Goal: Task Accomplishment & Management: Manage account settings

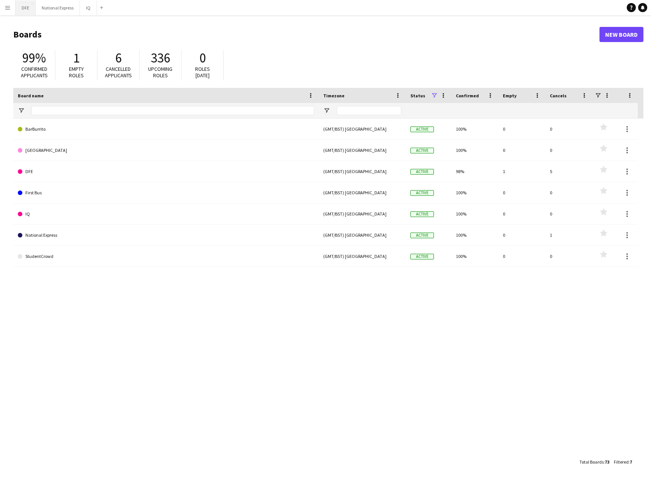
click at [26, 6] on button "DFE Close" at bounding box center [26, 7] width 20 height 15
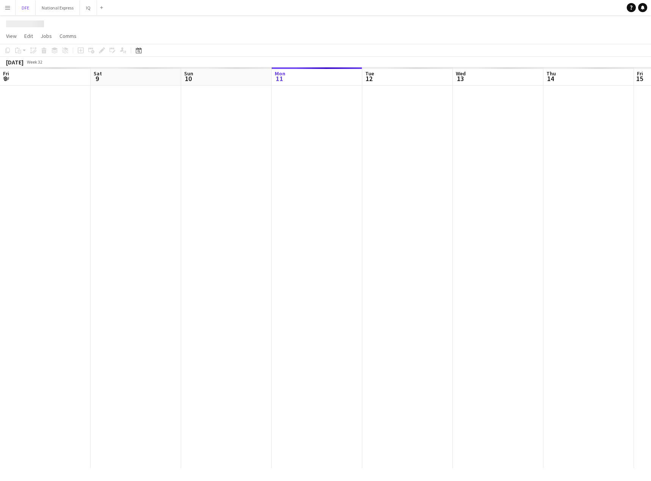
scroll to position [0, 181]
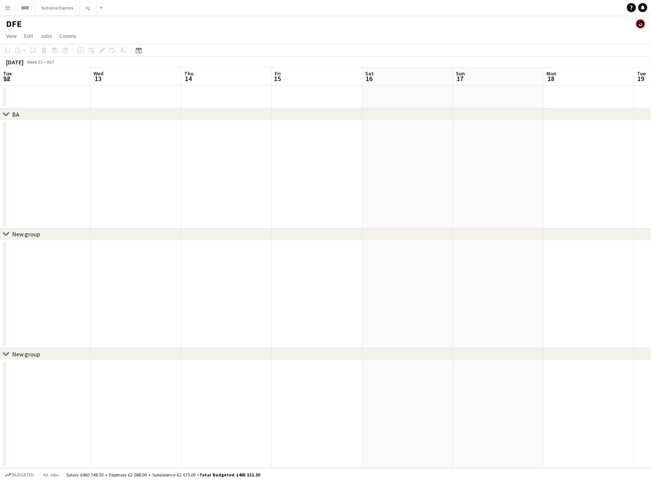
drag, startPoint x: 362, startPoint y: 170, endPoint x: 85, endPoint y: 150, distance: 278.0
click at [14, 152] on app-calendar-viewport "Sun 10 Mon 11 Tue 12 Wed 13 Thu 14 Fri 15 Sat 16 Sun 17 Mon 18 Tue 19 Wed 20 Th…" at bounding box center [325, 267] width 651 height 401
drag, startPoint x: 410, startPoint y: 158, endPoint x: 255, endPoint y: 147, distance: 155.3
click at [0, 148] on html "Menu Boards Boards Boards All jobs Status Workforce Workforce My Workforce Recr…" at bounding box center [325, 240] width 651 height 481
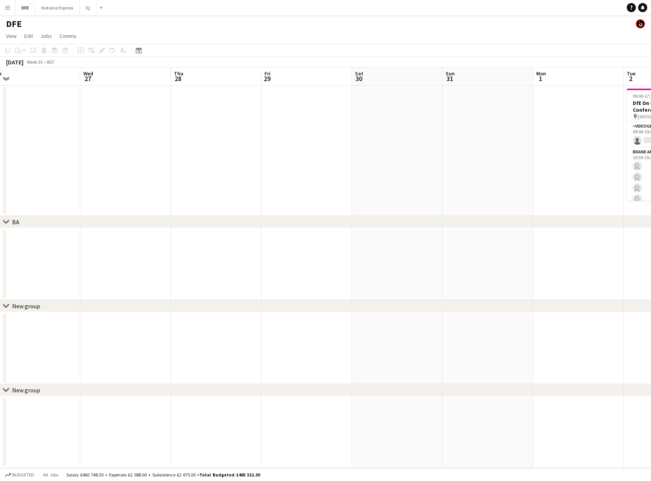
drag, startPoint x: 199, startPoint y: 149, endPoint x: 309, endPoint y: 151, distance: 109.9
click at [23, 150] on app-calendar-viewport "Fri 22 Sat 23 Sun 24 Mon 25 Tue 26 Wed 27 Thu 28 Fri 29 Sat 30 Sun 31 Mon 1 Tue…" at bounding box center [325, 267] width 651 height 401
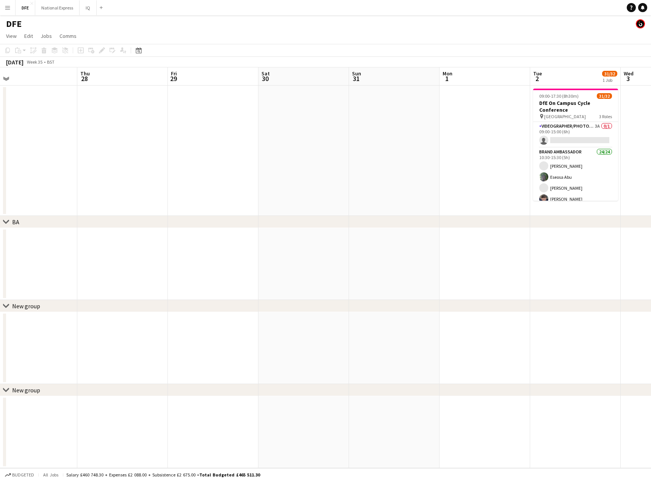
drag, startPoint x: 455, startPoint y: 166, endPoint x: 210, endPoint y: 145, distance: 245.9
click at [0, 150] on html "Menu Boards Boards Boards All jobs Status Workforce Workforce My Workforce Recr…" at bounding box center [325, 240] width 651 height 481
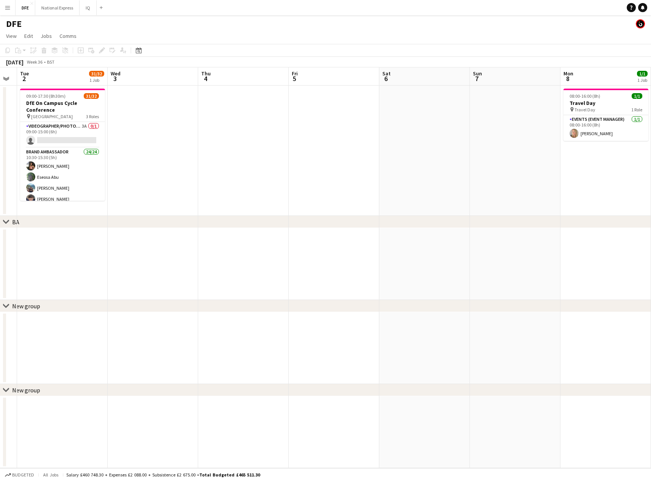
drag, startPoint x: 277, startPoint y: 149, endPoint x: 161, endPoint y: 136, distance: 117.1
click at [0, 143] on html "Menu Boards Boards Boards All jobs Status Workforce Workforce My Workforce Recr…" at bounding box center [325, 240] width 651 height 481
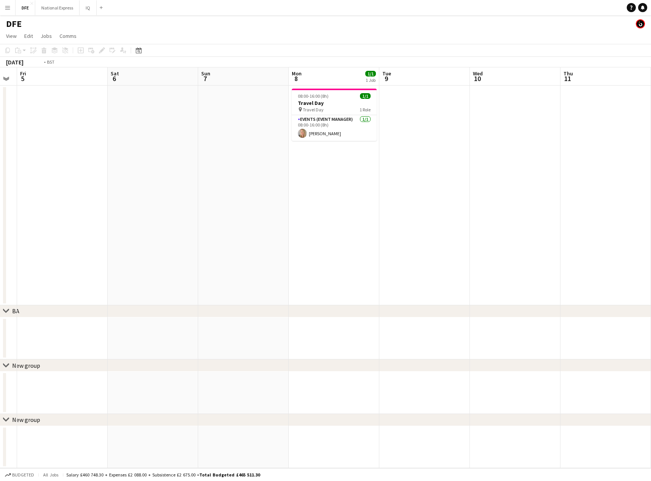
drag, startPoint x: 517, startPoint y: 158, endPoint x: 99, endPoint y: 138, distance: 418.7
click at [0, 144] on html "Menu Boards Boards Boards All jobs Status Workforce Workforce My Workforce Recr…" at bounding box center [325, 240] width 651 height 481
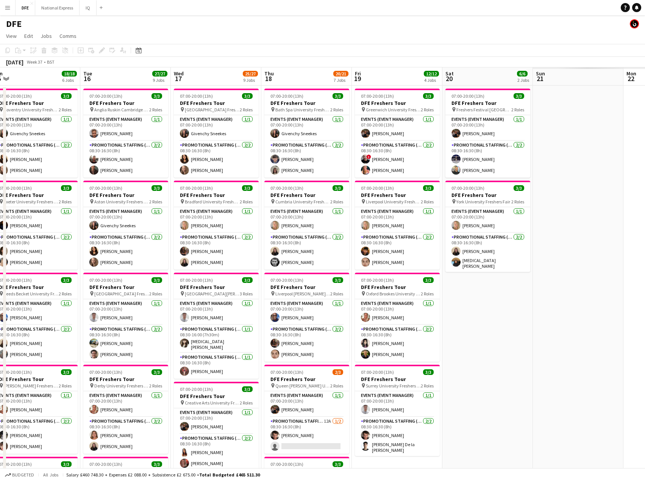
scroll to position [0, 350]
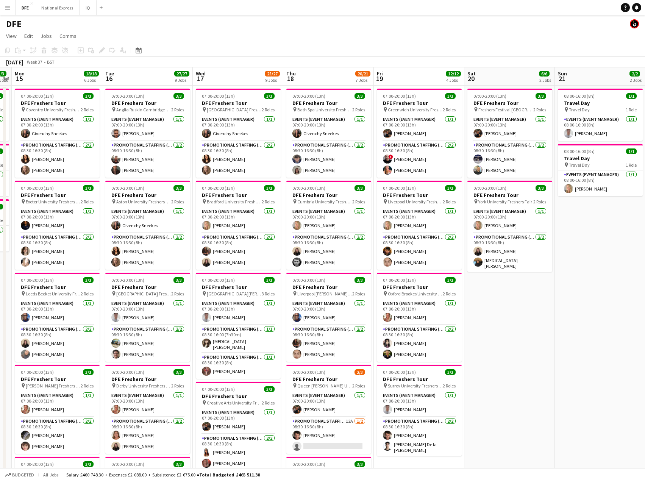
drag, startPoint x: 499, startPoint y: 135, endPoint x: 118, endPoint y: 138, distance: 381.1
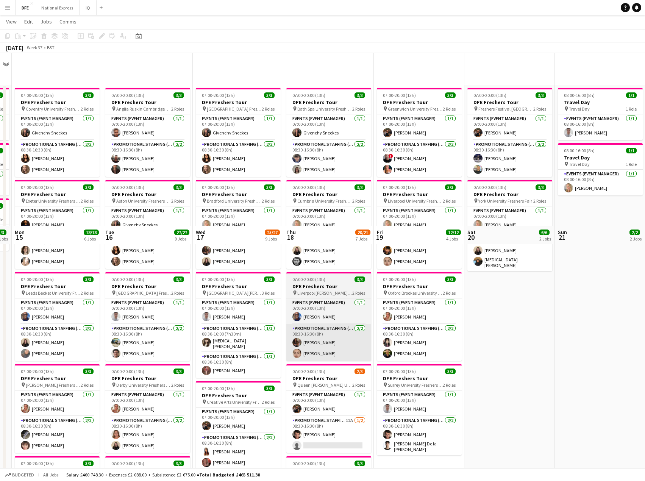
scroll to position [227, 0]
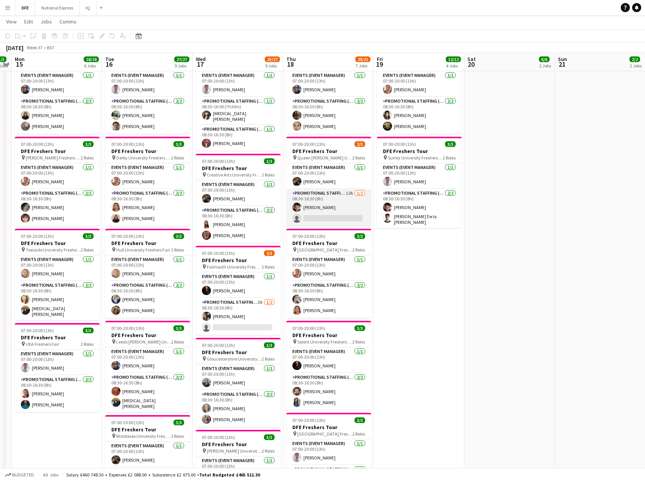
click at [337, 223] on app-card-role "Promotional Staffing (Brand Ambassadors) 12A [DATE] 08:30-16:30 (8h) [PERSON_NA…" at bounding box center [328, 207] width 85 height 37
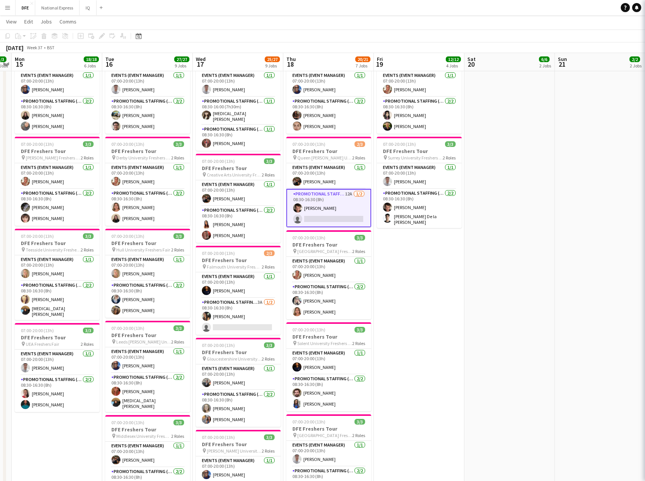
scroll to position [0, 351]
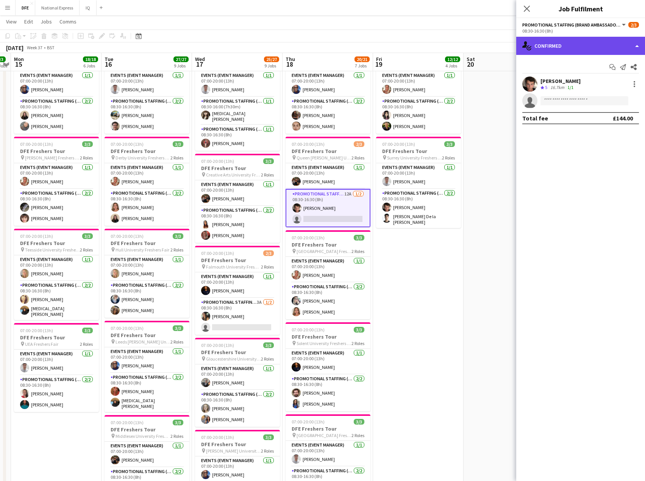
drag, startPoint x: 555, startPoint y: 47, endPoint x: 547, endPoint y: 52, distance: 9.7
click at [556, 48] on div "single-neutral-actions-check-2 Confirmed" at bounding box center [580, 46] width 129 height 18
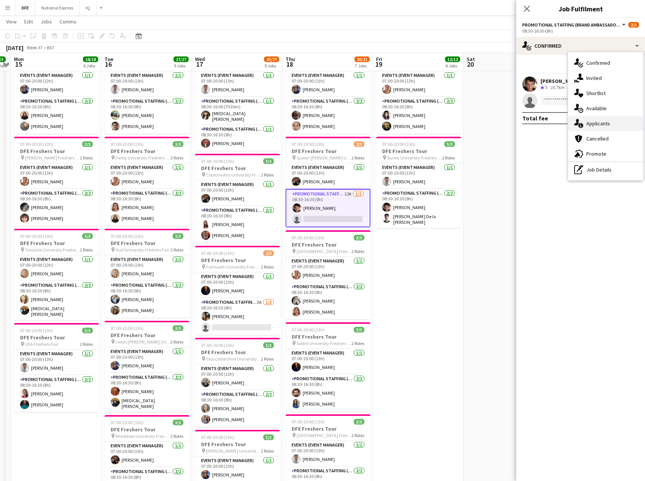
click at [610, 120] on div "single-neutral-actions-information Applicants" at bounding box center [605, 123] width 75 height 15
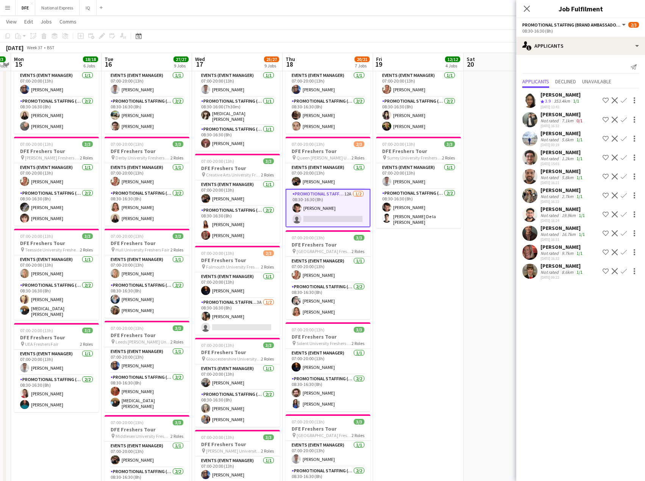
click at [551, 269] on div "[PERSON_NAME]" at bounding box center [563, 266] width 44 height 7
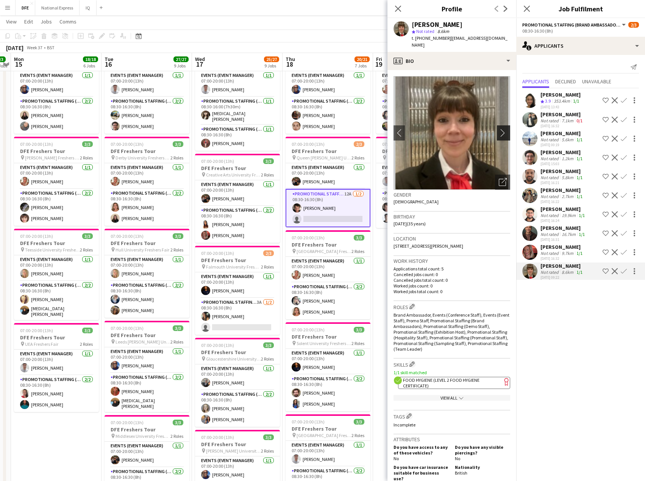
click at [500, 129] on app-icon "chevron-right" at bounding box center [505, 133] width 12 height 8
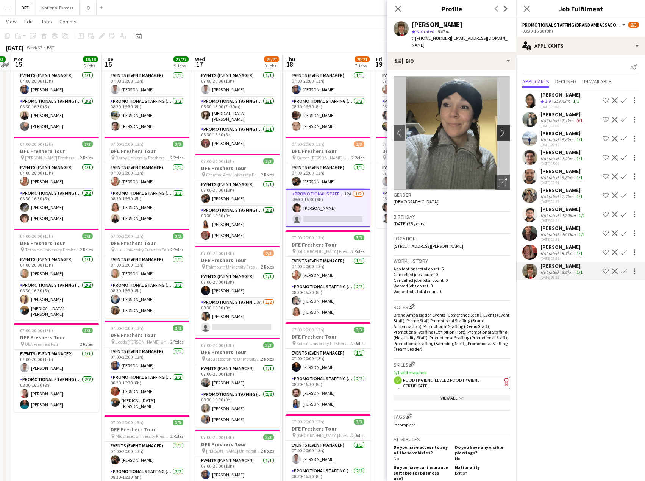
click at [500, 129] on app-icon "chevron-right" at bounding box center [505, 133] width 12 height 8
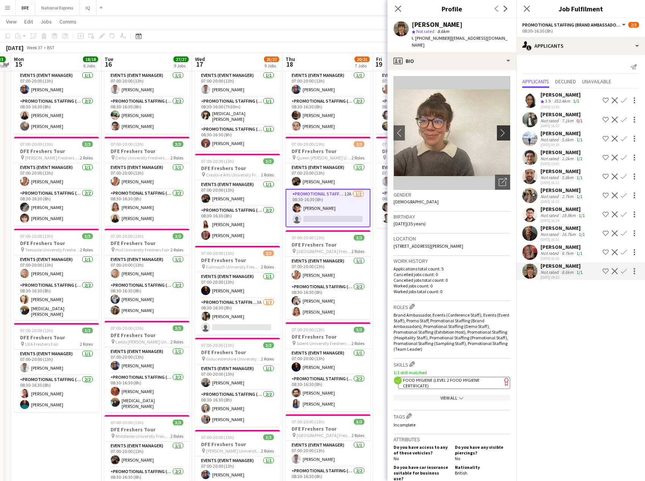
click at [500, 129] on app-icon "chevron-right" at bounding box center [505, 133] width 12 height 8
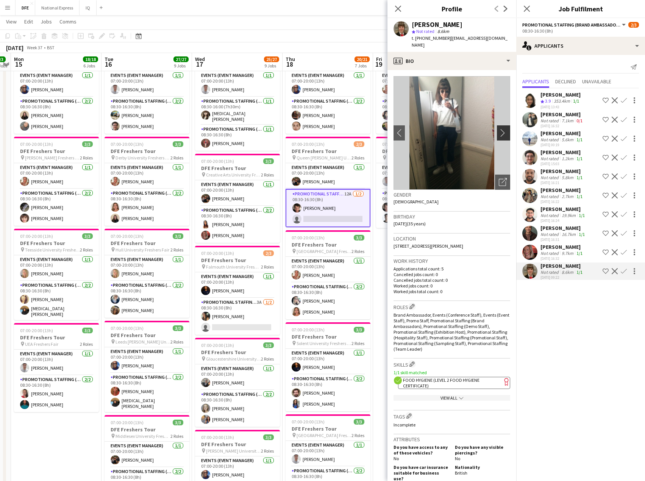
click at [500, 129] on app-icon "chevron-right" at bounding box center [505, 133] width 12 height 8
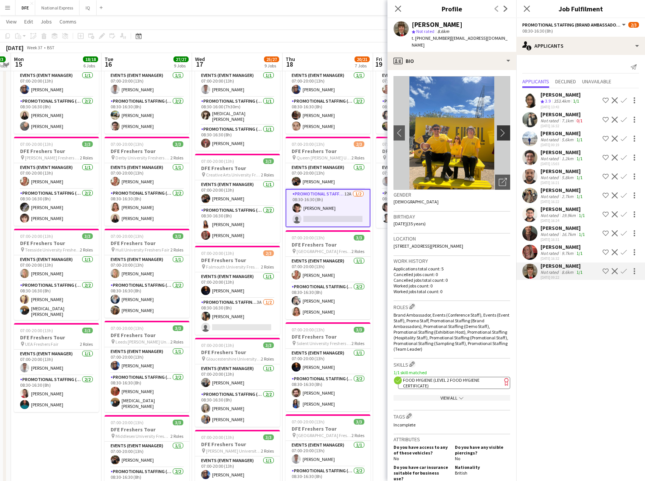
click at [500, 129] on app-icon "chevron-right" at bounding box center [505, 133] width 12 height 8
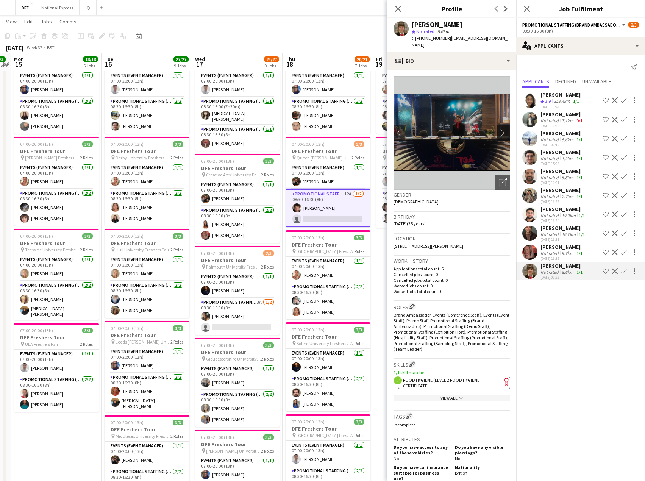
click at [500, 129] on app-icon "chevron-right" at bounding box center [505, 133] width 12 height 8
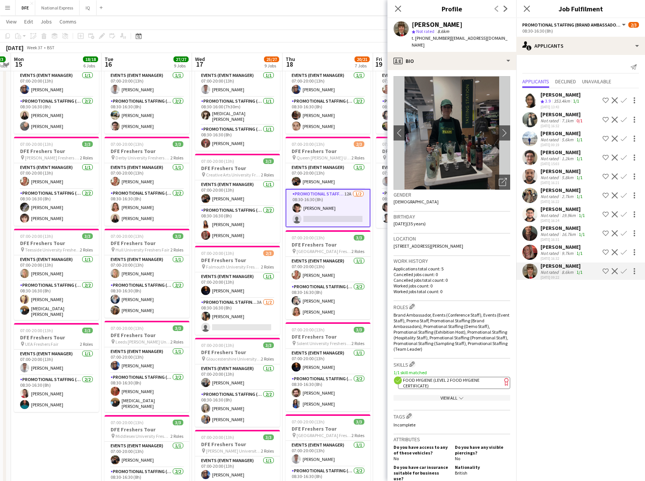
click at [625, 270] on app-icon "Confirm" at bounding box center [624, 271] width 6 height 6
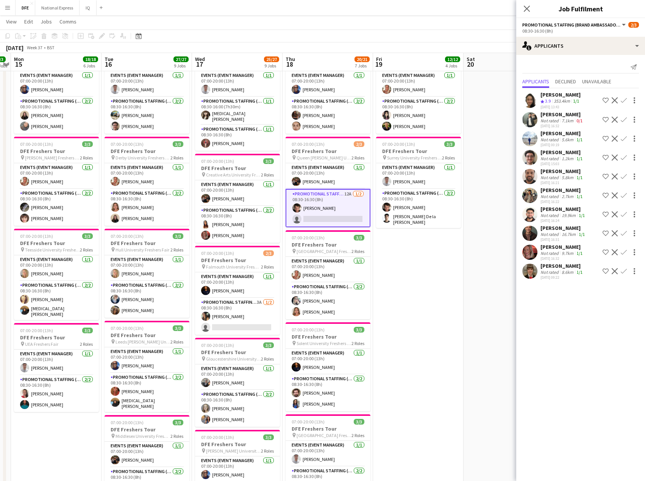
click at [624, 272] on app-icon "Confirm" at bounding box center [624, 271] width 6 height 6
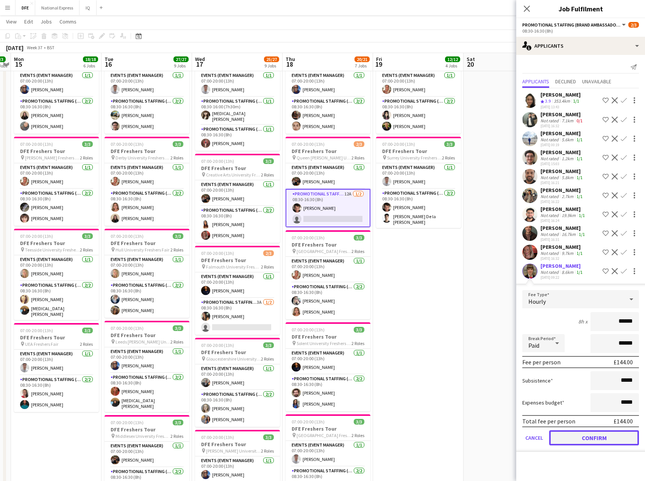
click at [581, 440] on button "Confirm" at bounding box center [594, 437] width 90 height 15
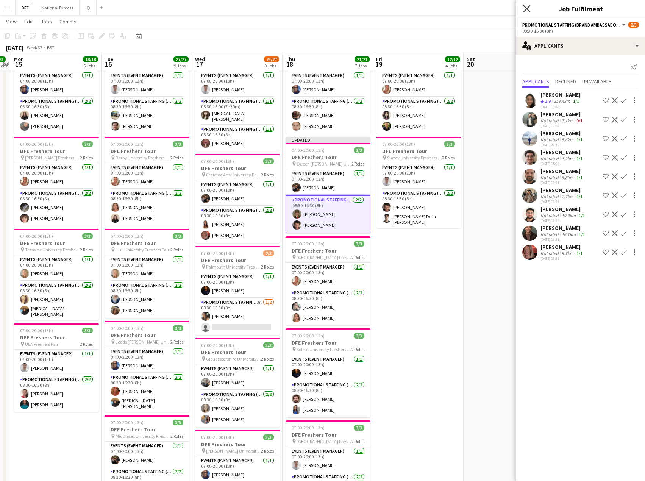
drag, startPoint x: 529, startPoint y: 7, endPoint x: 528, endPoint y: 19, distance: 12.1
click at [529, 9] on icon "Close pop-in" at bounding box center [527, 9] width 6 height 6
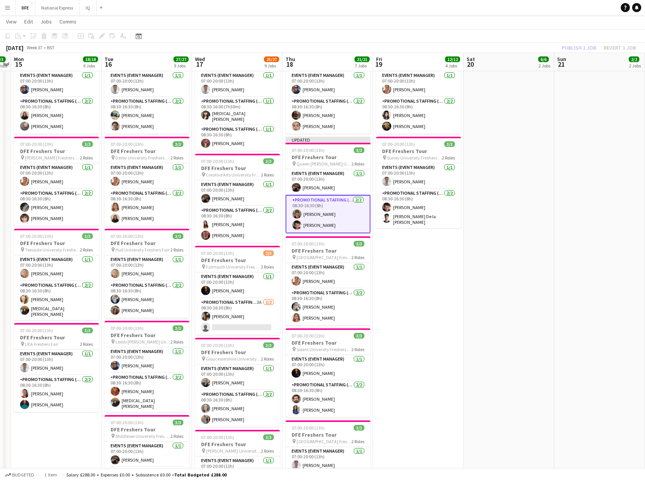
drag, startPoint x: 599, startPoint y: 77, endPoint x: 594, endPoint y: 68, distance: 10.1
click at [598, 76] on app-date-cell "08:00-16:00 (8h) 1/1 Travel Day pin Travel Day 1 Role Events (Event Manager) [D…" at bounding box center [599, 290] width 91 height 864
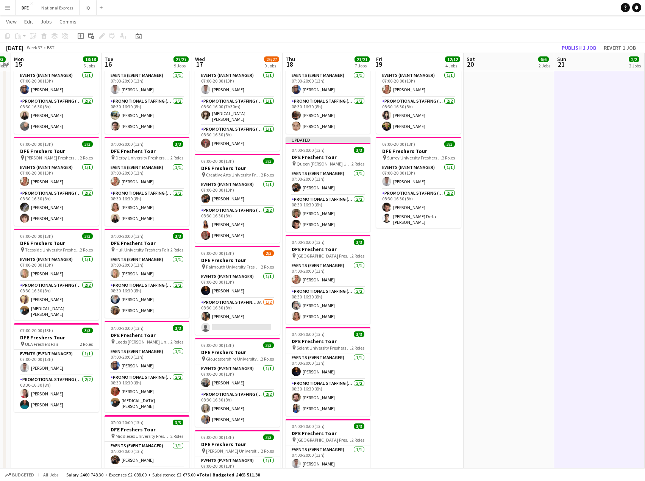
scroll to position [0, 352]
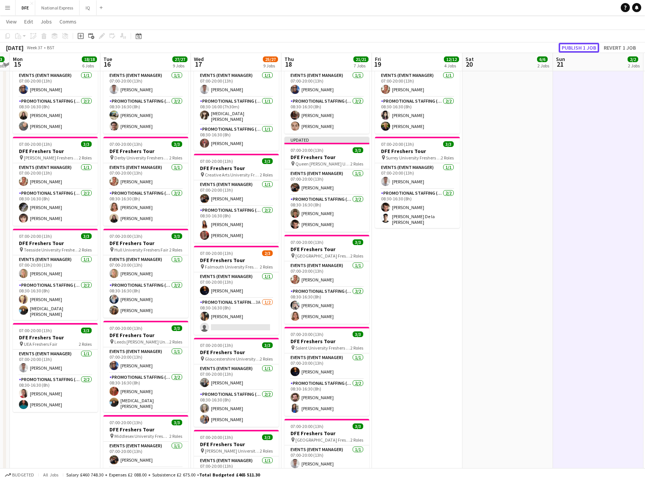
drag, startPoint x: 577, startPoint y: 50, endPoint x: 586, endPoint y: 52, distance: 9.5
click at [579, 50] on button "Publish 1 job" at bounding box center [579, 48] width 41 height 10
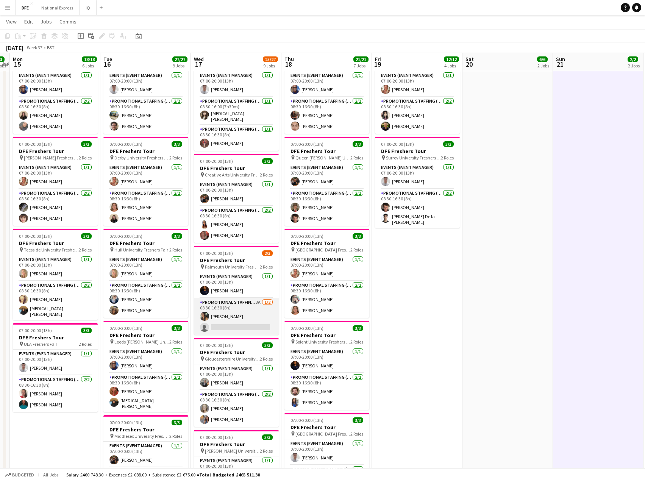
drag, startPoint x: 232, startPoint y: 327, endPoint x: 245, endPoint y: 326, distance: 12.6
click at [233, 327] on app-card-role "Promotional Staffing (Brand Ambassadors) 3A [DATE] 08:30-16:30 (8h) [PERSON_NAM…" at bounding box center [236, 316] width 85 height 37
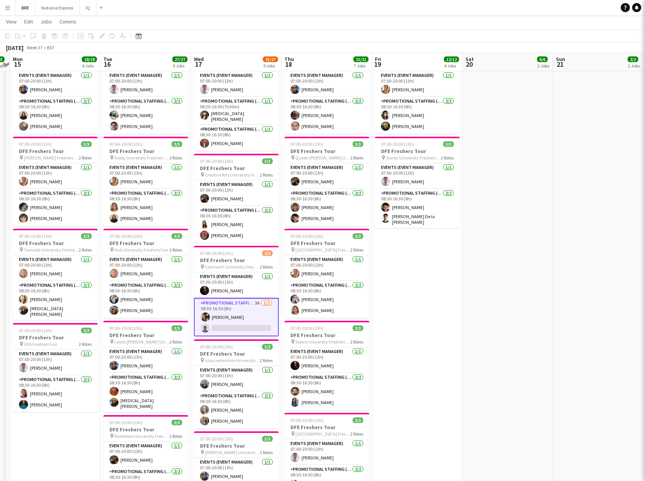
scroll to position [0, 352]
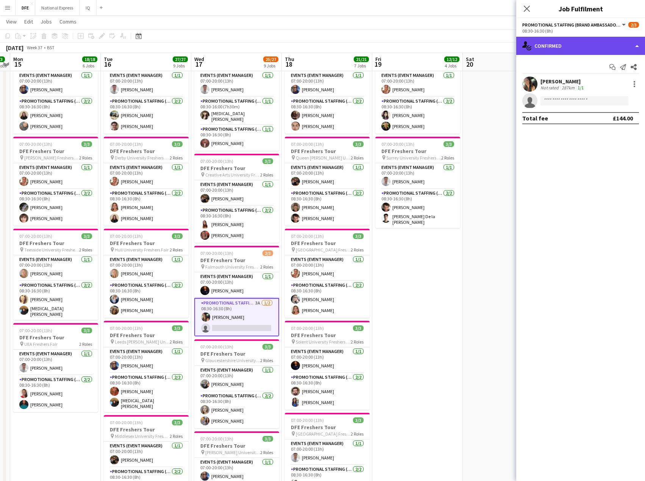
drag, startPoint x: 549, startPoint y: 44, endPoint x: 567, endPoint y: 86, distance: 46.0
click at [549, 45] on div "single-neutral-actions-check-2 Confirmed" at bounding box center [580, 46] width 129 height 18
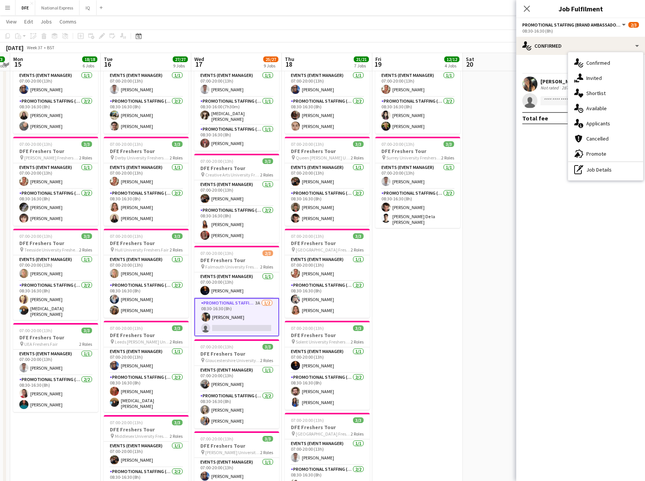
click at [600, 122] on div "single-neutral-actions-information Applicants" at bounding box center [605, 123] width 75 height 15
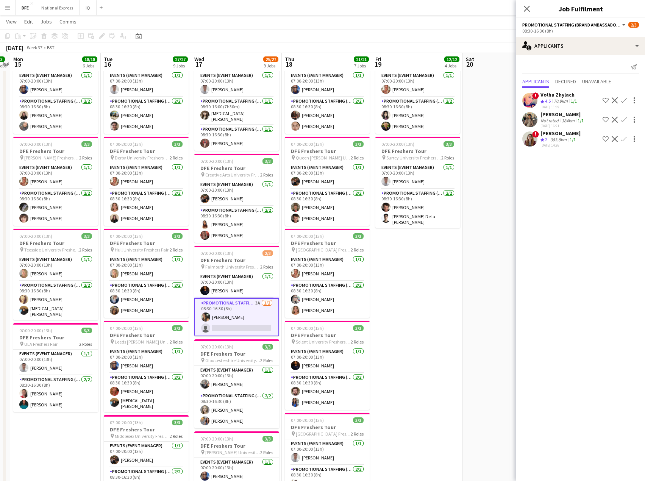
click at [553, 120] on div "Not rated" at bounding box center [551, 121] width 20 height 6
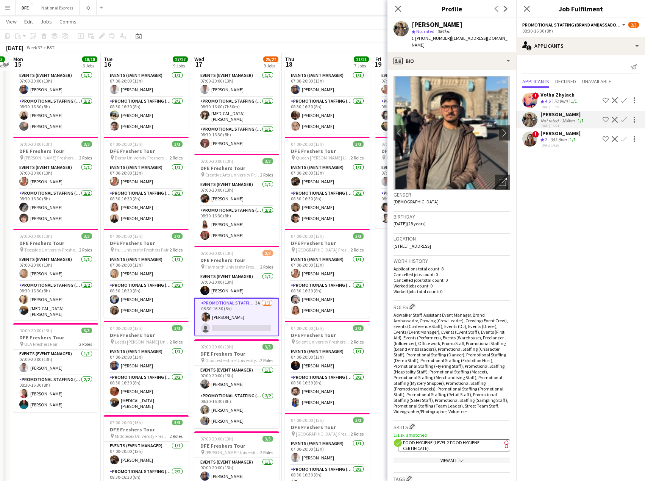
click at [582, 92] on div "! Volha Zhylach Crew rating 4.5 70.9km 1/1 [DATE] 11:39 Shortlist crew Decline …" at bounding box center [580, 100] width 129 height 18
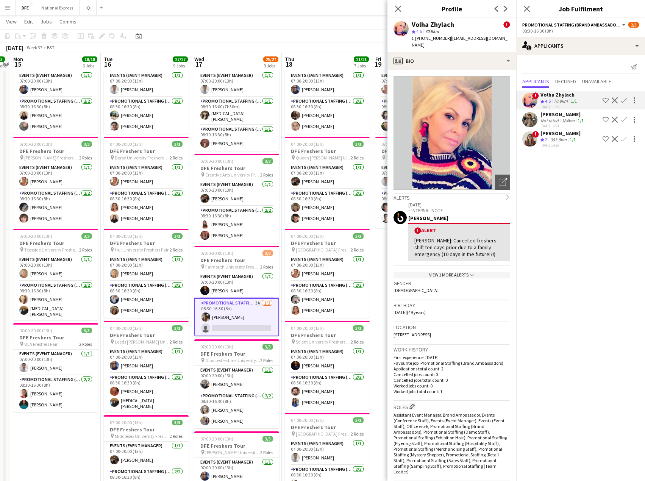
click at [577, 144] on div "[DATE] 14:26" at bounding box center [561, 145] width 40 height 5
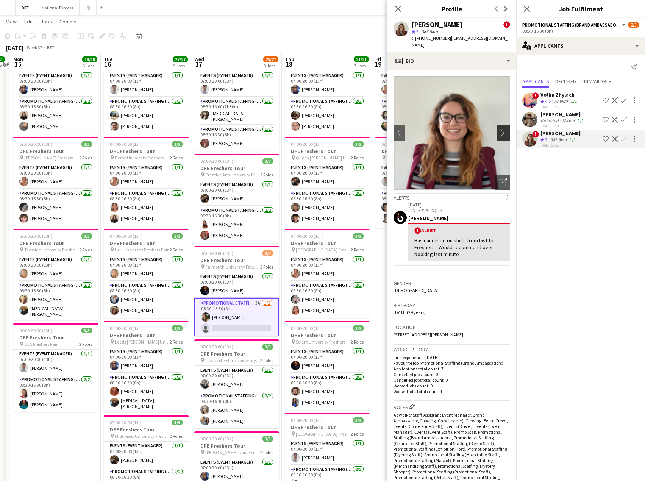
click at [500, 129] on app-icon "chevron-right" at bounding box center [505, 133] width 12 height 8
click at [499, 129] on app-icon "chevron-right" at bounding box center [505, 133] width 12 height 8
click at [572, 47] on div "single-neutral-actions-information Applicants" at bounding box center [580, 46] width 129 height 18
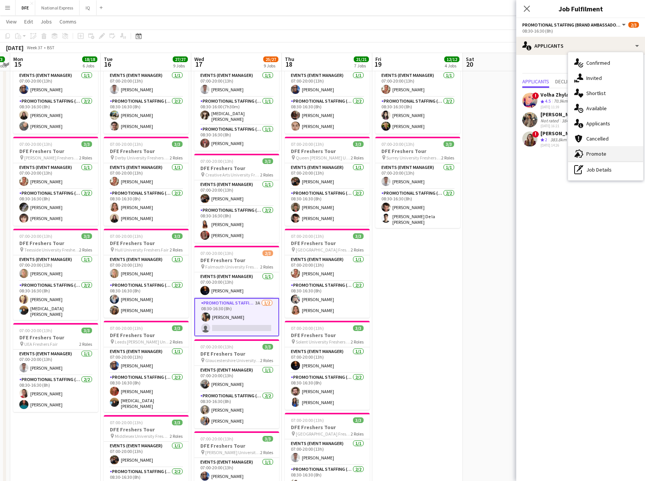
click at [600, 156] on div "advertising-megaphone Promote" at bounding box center [605, 153] width 75 height 15
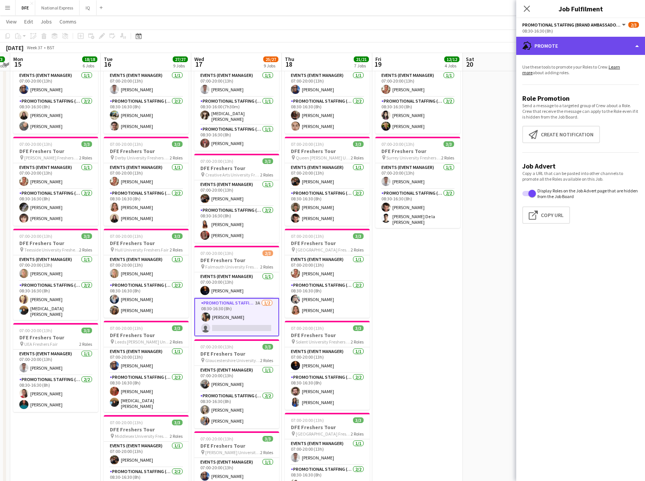
click at [580, 50] on div "advertising-megaphone Promote" at bounding box center [580, 46] width 129 height 18
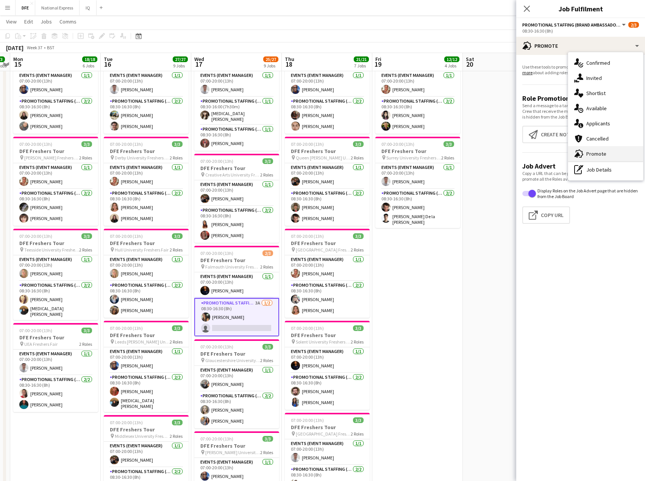
click at [593, 156] on div "advertising-megaphone Promote" at bounding box center [605, 153] width 75 height 15
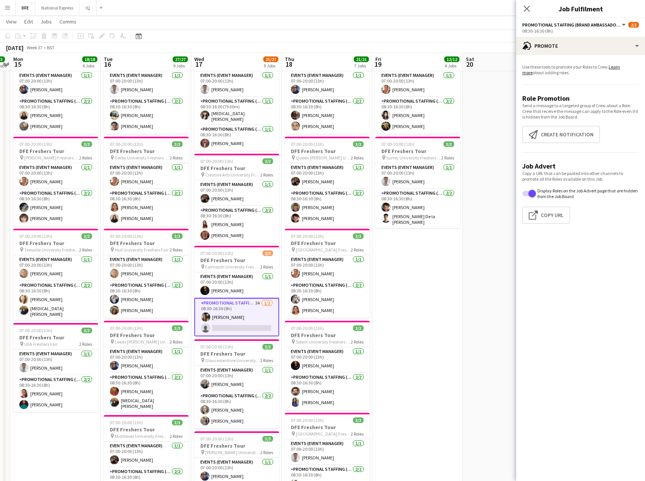
click at [528, 12] on icon "Close pop-in" at bounding box center [527, 9] width 6 height 6
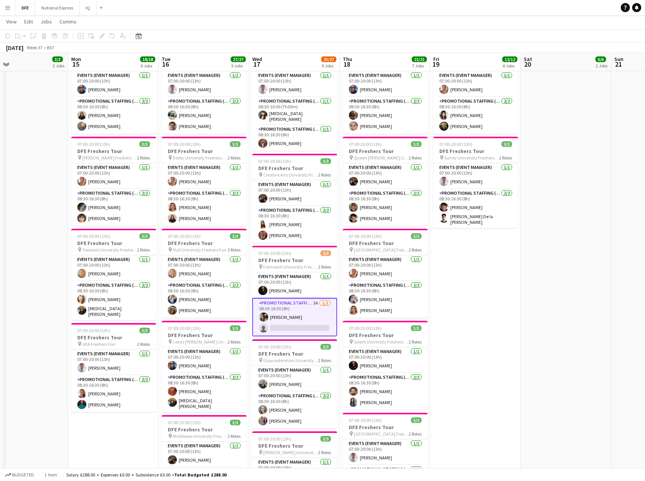
drag, startPoint x: 350, startPoint y: 210, endPoint x: 275, endPoint y: 211, distance: 74.6
click at [263, 211] on app-calendar-viewport "Fri 12 5/5 3 Jobs Sat 13 Sun 14 3/3 3 Jobs Mon 15 18/18 6 Jobs Tue 16 27/27 9 J…" at bounding box center [322, 314] width 645 height 1024
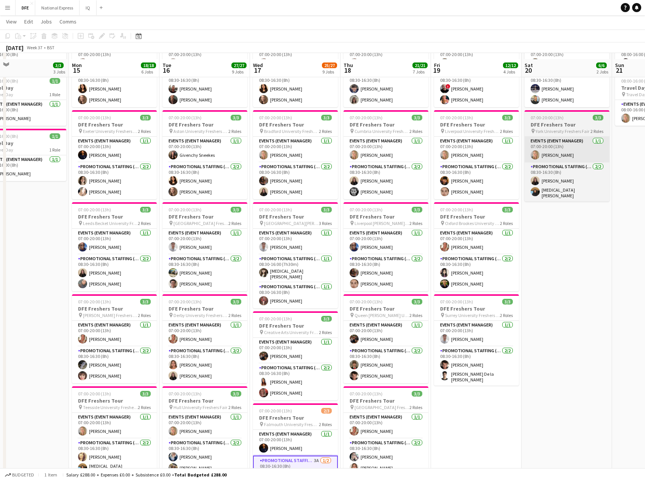
scroll to position [0, 0]
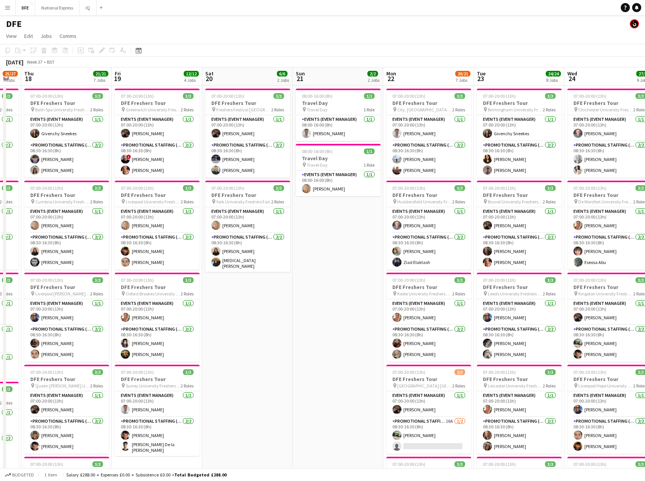
drag, startPoint x: 499, startPoint y: 214, endPoint x: 257, endPoint y: 216, distance: 241.3
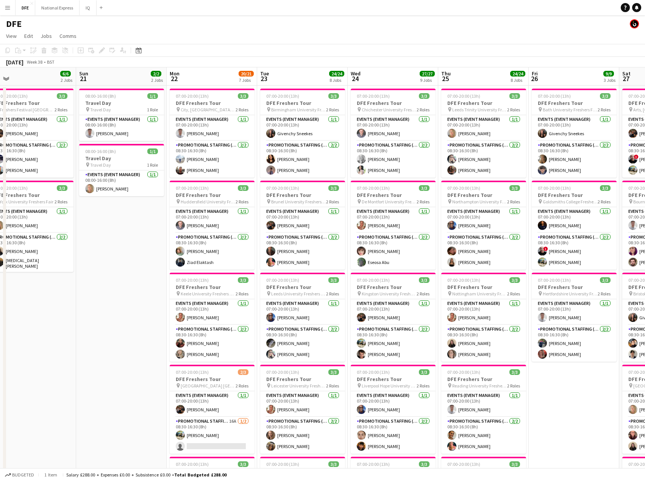
drag, startPoint x: 464, startPoint y: 211, endPoint x: 372, endPoint y: 186, distance: 95.5
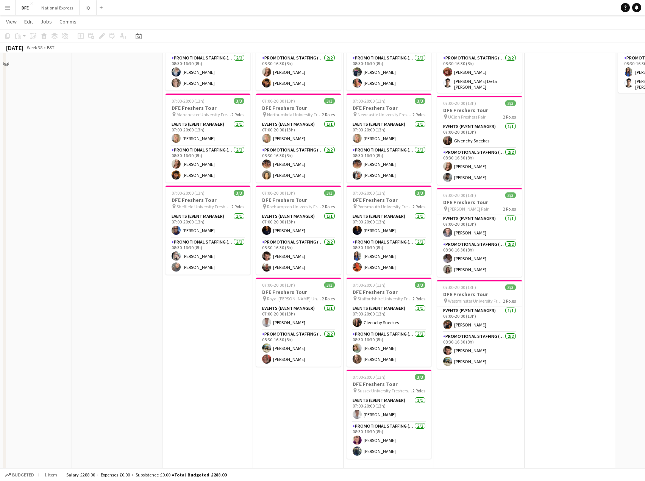
scroll to position [227, 0]
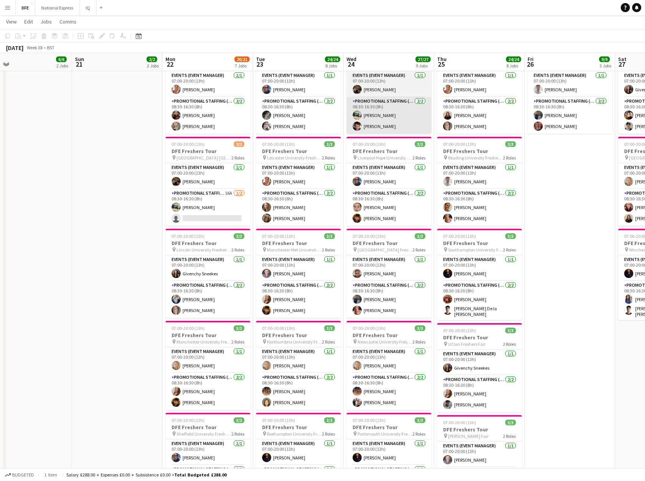
drag, startPoint x: 221, startPoint y: 222, endPoint x: 391, endPoint y: 111, distance: 203.1
click at [222, 221] on app-card-role "Promotional Staffing (Brand Ambassadors) 16A [DATE] 08:30-16:30 (8h) [PERSON_NA…" at bounding box center [208, 207] width 85 height 37
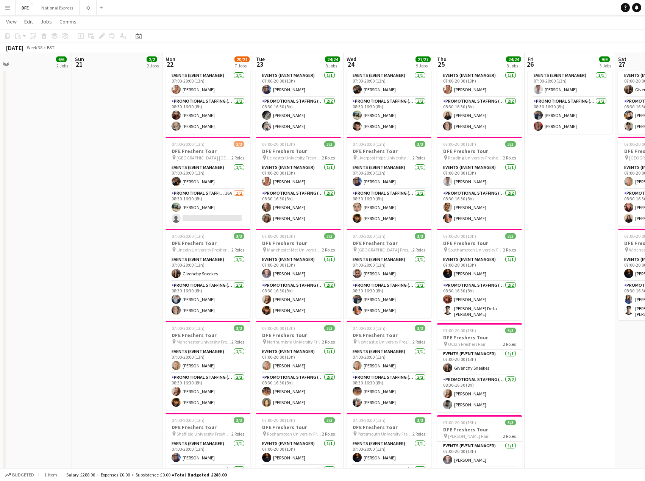
scroll to position [0, 289]
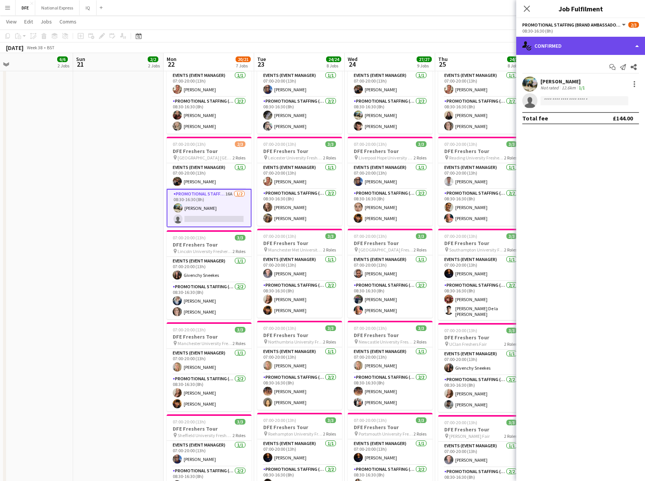
click at [573, 47] on div "single-neutral-actions-check-2 Confirmed" at bounding box center [580, 46] width 129 height 18
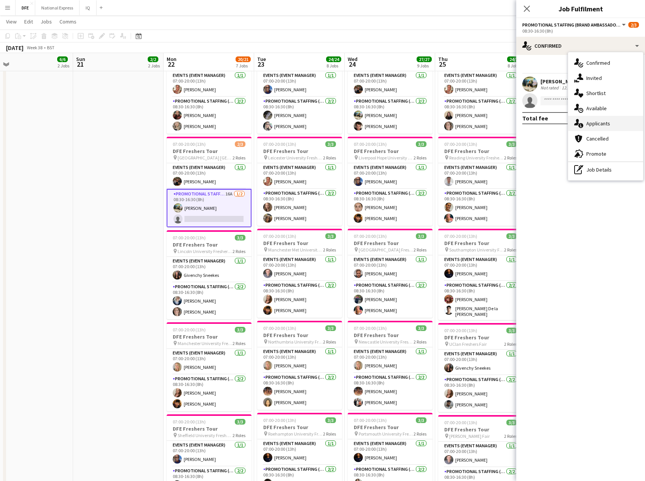
click at [603, 127] on div "single-neutral-actions-information Applicants" at bounding box center [605, 123] width 75 height 15
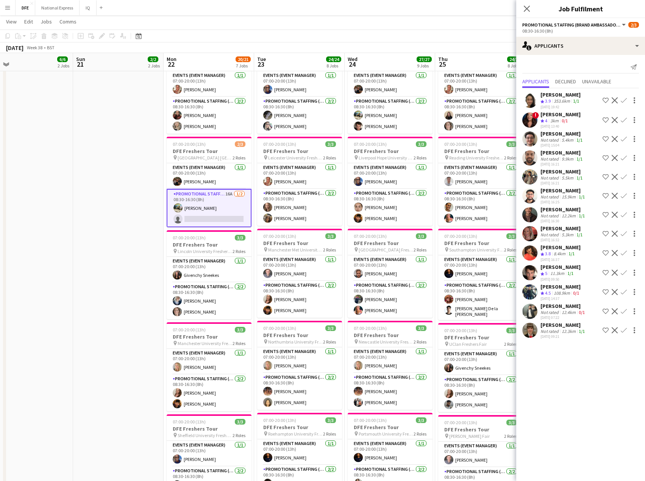
click at [549, 327] on div "[PERSON_NAME]" at bounding box center [564, 325] width 46 height 7
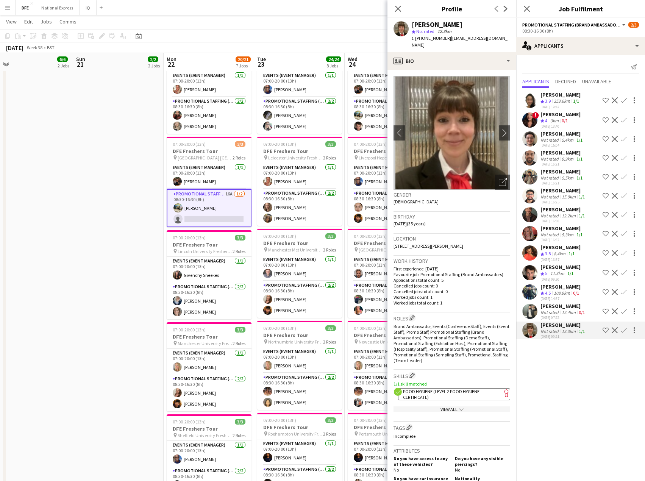
click at [625, 331] on app-icon "Confirm" at bounding box center [624, 330] width 6 height 6
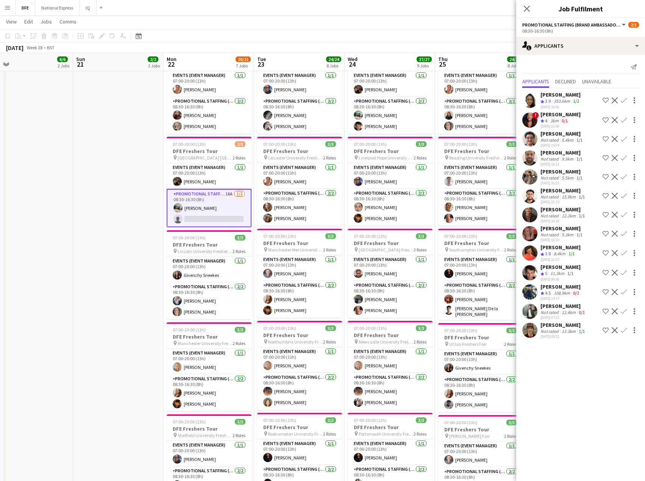
click at [626, 270] on app-icon "Confirm" at bounding box center [624, 273] width 6 height 6
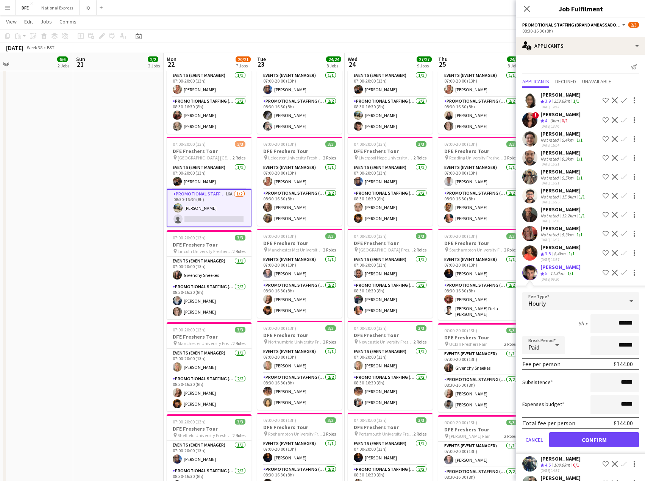
click at [590, 431] on form "Fee Type Hourly 8h x ****** Break Period Paid ****** Fee per person £144.00 Sub…" at bounding box center [580, 373] width 129 height 162
click at [596, 439] on button "Confirm" at bounding box center [594, 439] width 90 height 15
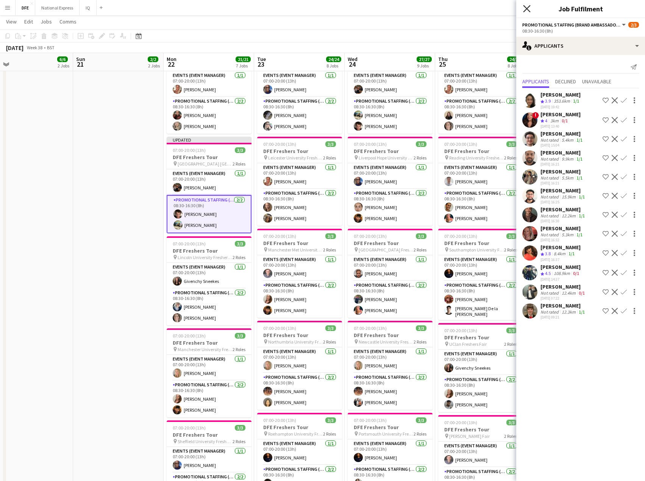
click at [530, 8] on icon "Close pop-in" at bounding box center [526, 8] width 7 height 7
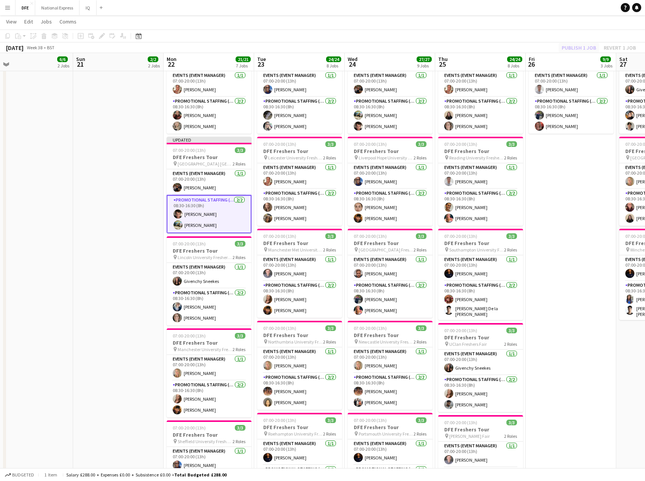
click at [577, 49] on div "Publish 1 job Revert 1 job" at bounding box center [599, 48] width 92 height 10
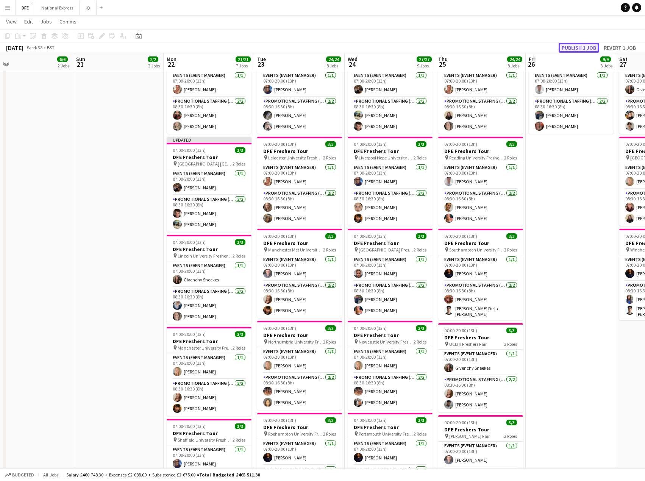
click at [572, 48] on button "Publish 1 job" at bounding box center [579, 48] width 41 height 10
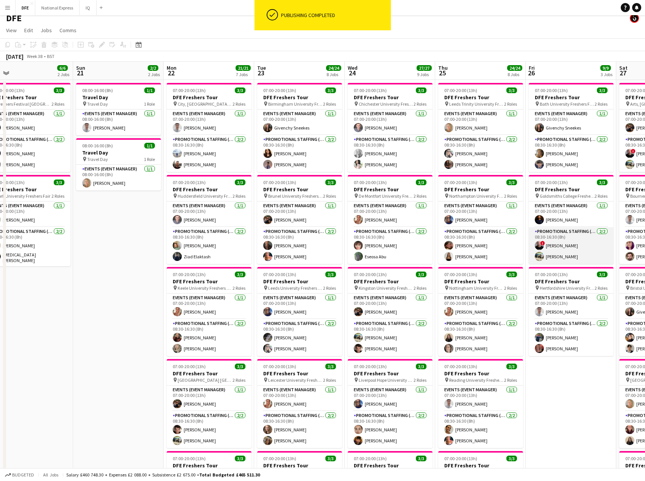
scroll to position [0, 0]
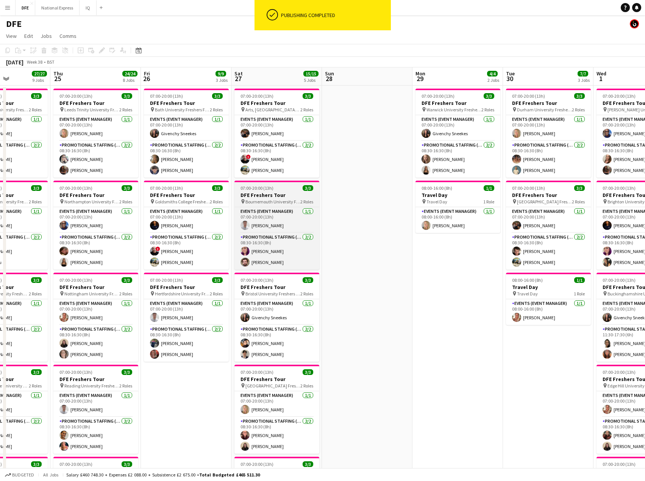
drag, startPoint x: 589, startPoint y: 198, endPoint x: 315, endPoint y: 195, distance: 274.3
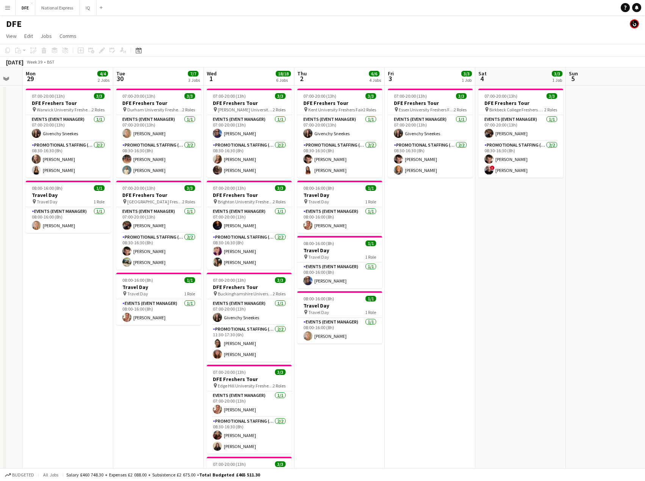
drag, startPoint x: 549, startPoint y: 198, endPoint x: 170, endPoint y: 185, distance: 379.8
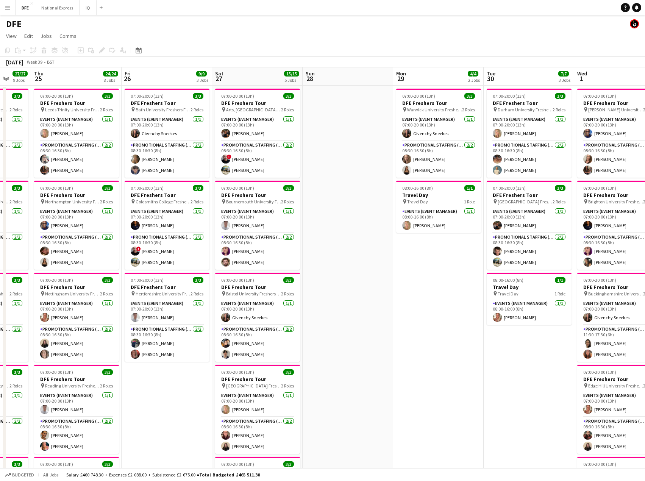
drag, startPoint x: 624, startPoint y: 208, endPoint x: 605, endPoint y: 206, distance: 18.7
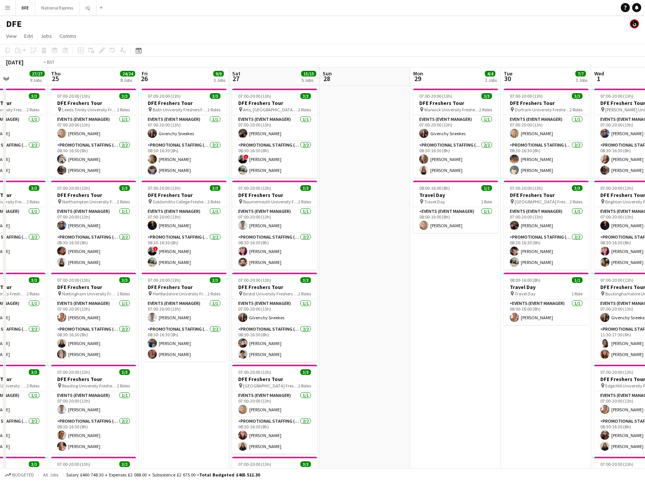
scroll to position [0, 192]
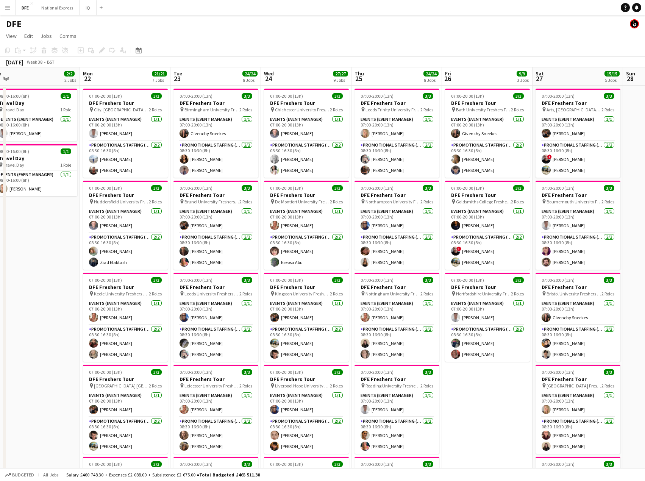
drag, startPoint x: 356, startPoint y: 206, endPoint x: 616, endPoint y: 208, distance: 259.9
click at [112, 453] on app-card-role "Promotional Staffing (Brand Ambassadors) [DATE] 08:30-16:30 (8h) [PERSON_NAME] …" at bounding box center [125, 435] width 85 height 37
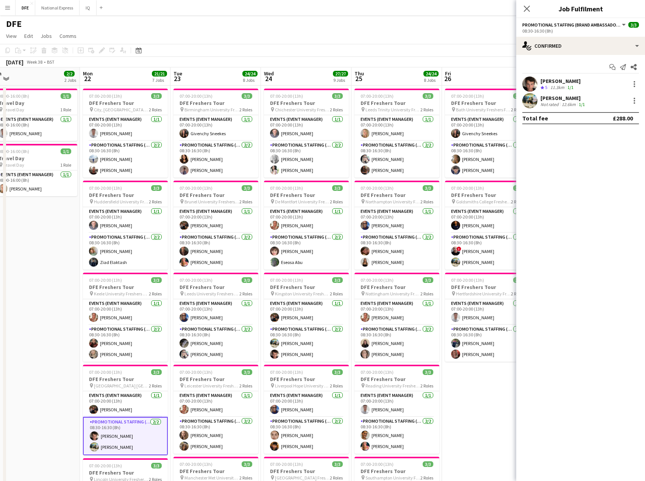
click at [561, 78] on div "[PERSON_NAME]" at bounding box center [561, 81] width 40 height 7
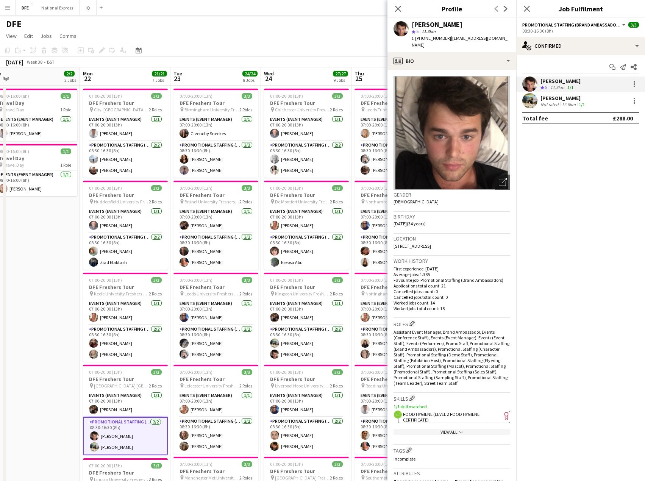
drag, startPoint x: 498, startPoint y: 37, endPoint x: 410, endPoint y: 26, distance: 89.3
click at [410, 26] on div "[PERSON_NAME] star 5 11.3km t. [PHONE_NUMBER] | [EMAIL_ADDRESS][DOMAIN_NAME]" at bounding box center [452, 35] width 129 height 34
copy div "[PERSON_NAME] star 5 11.3km t. [PHONE_NUMBER] | [EMAIL_ADDRESS][DOMAIN_NAME]"
drag, startPoint x: 395, startPoint y: 6, endPoint x: 494, endPoint y: 15, distance: 98.9
click at [396, 6] on icon "Close pop-in" at bounding box center [398, 9] width 6 height 6
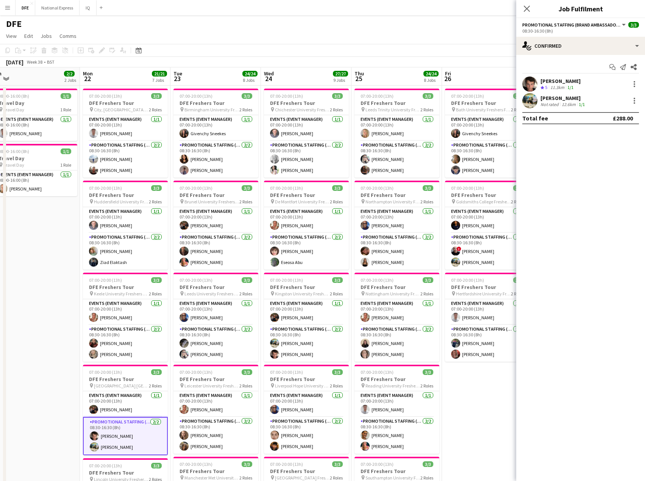
click at [525, 6] on icon at bounding box center [527, 9] width 6 height 6
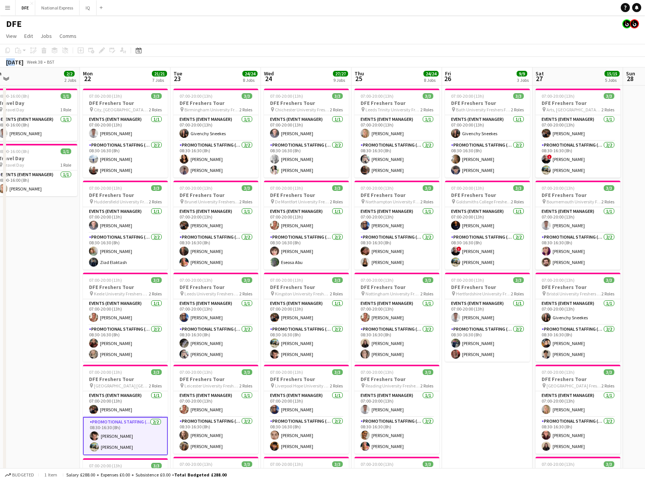
drag, startPoint x: 505, startPoint y: 56, endPoint x: 35, endPoint y: 61, distance: 470.5
click at [20, 58] on div "Copy Paste Paste Ctrl+V Paste with crew Ctrl+Shift+V Paste linked Job [GEOGRAPH…" at bounding box center [322, 55] width 645 height 23
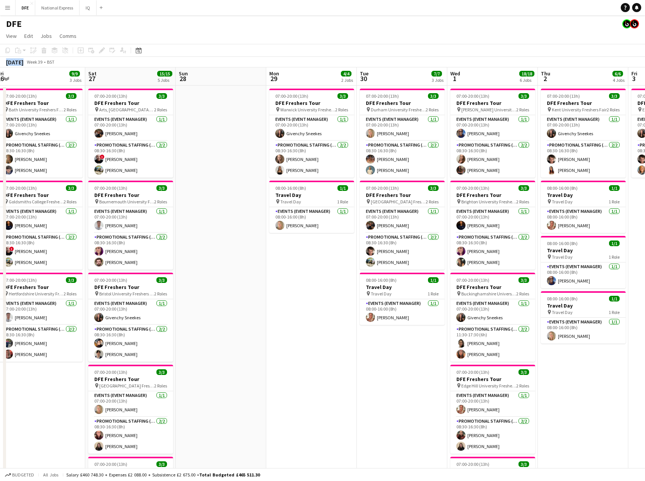
drag, startPoint x: 344, startPoint y: 148, endPoint x: 150, endPoint y: 157, distance: 194.9
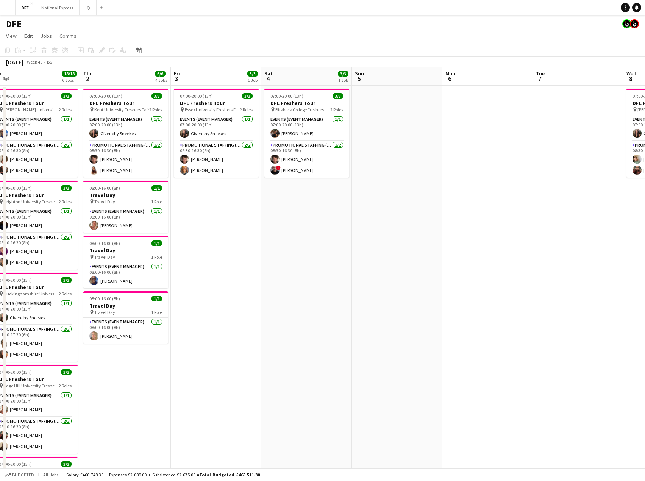
drag, startPoint x: 330, startPoint y: 173, endPoint x: 84, endPoint y: 173, distance: 245.9
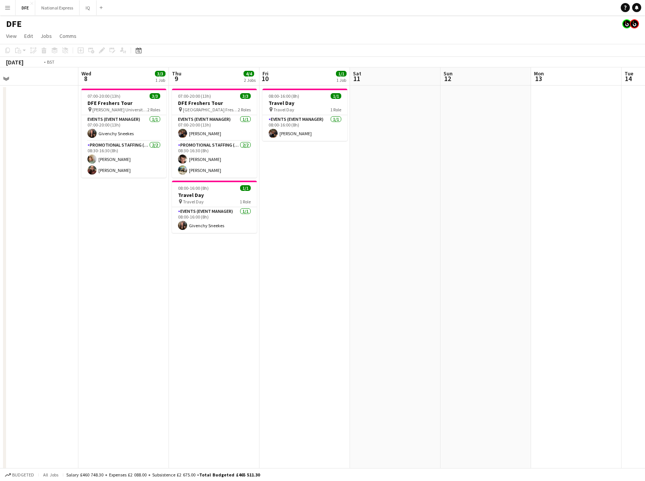
drag, startPoint x: 413, startPoint y: 196, endPoint x: 606, endPoint y: 190, distance: 194.0
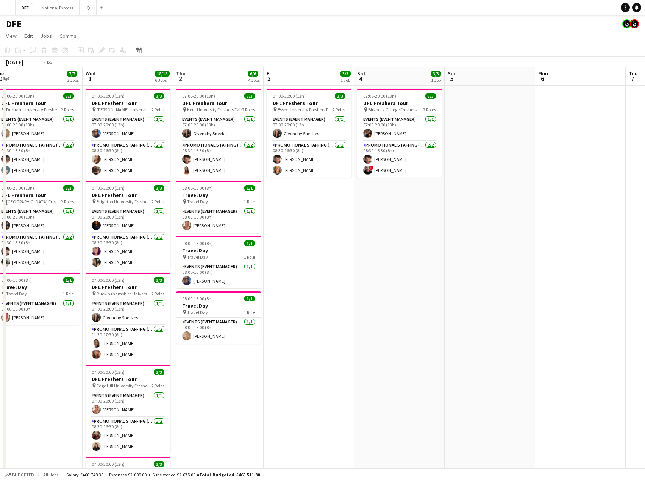
drag, startPoint x: 336, startPoint y: 153, endPoint x: 270, endPoint y: 150, distance: 66.8
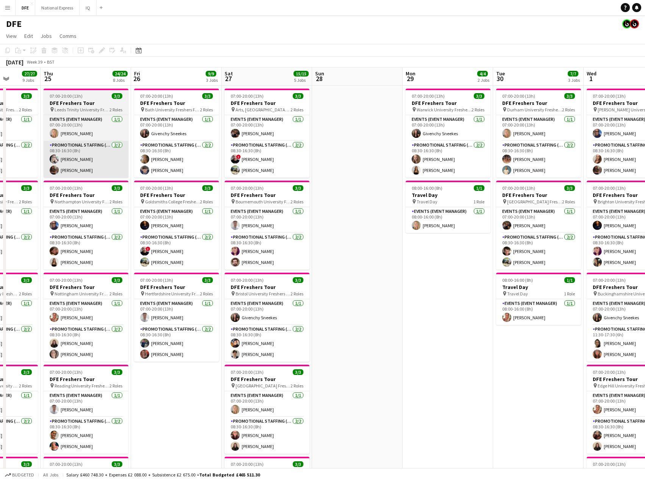
drag, startPoint x: 598, startPoint y: 166, endPoint x: 319, endPoint y: 154, distance: 279.5
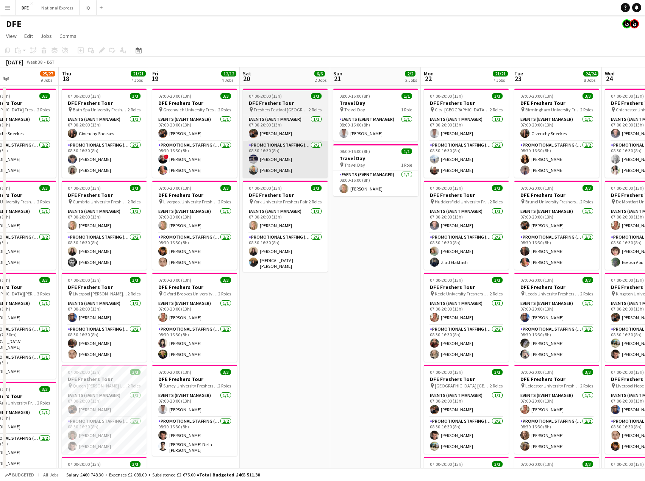
drag, startPoint x: 372, startPoint y: 157, endPoint x: 299, endPoint y: 156, distance: 73.9
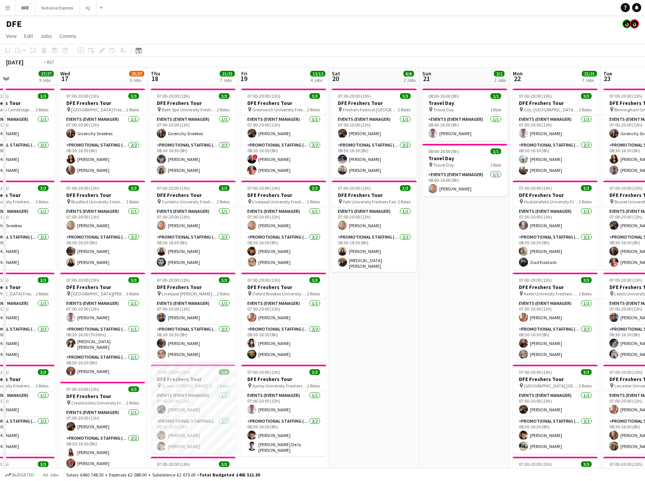
scroll to position [0, 171]
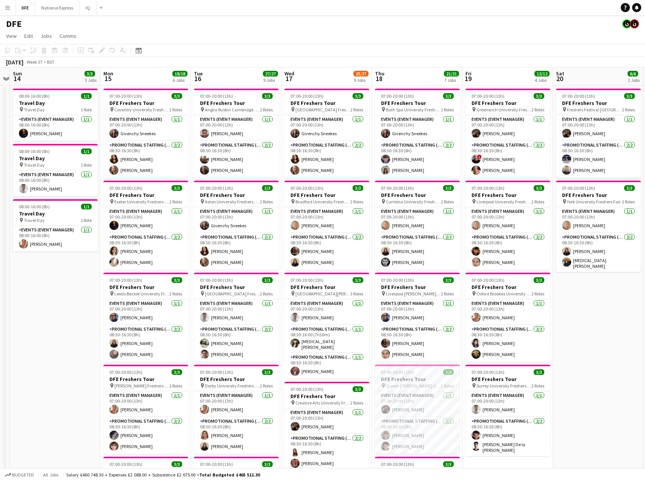
drag, startPoint x: 395, startPoint y: 168, endPoint x: 423, endPoint y: 170, distance: 27.7
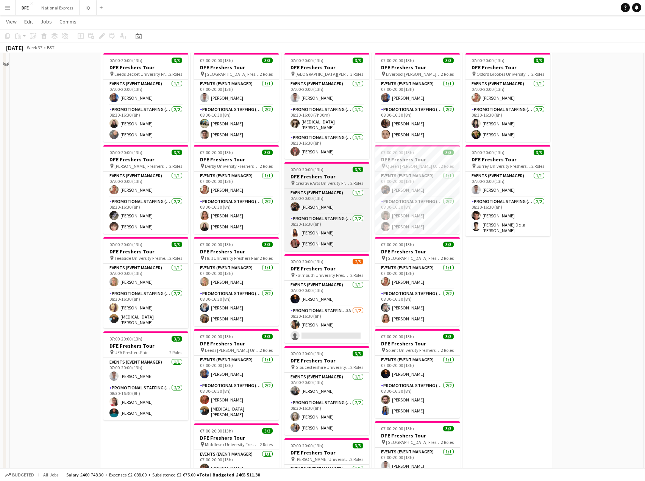
scroll to position [227, 0]
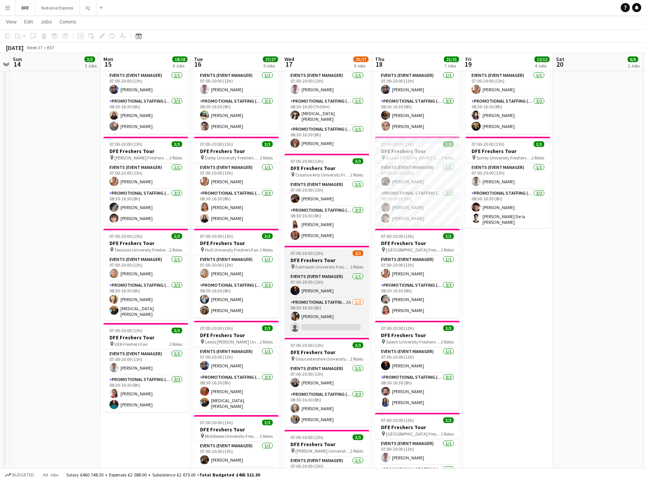
click at [344, 258] on h3 "DFE Freshers Tour" at bounding box center [326, 260] width 85 height 7
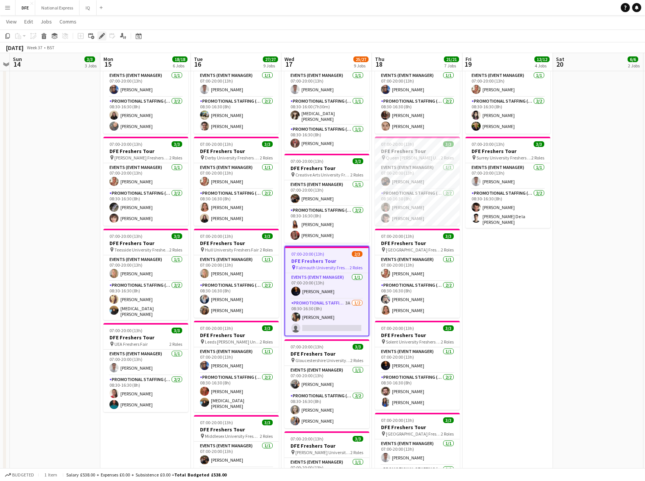
click at [100, 34] on div "Edit" at bounding box center [101, 35] width 9 height 9
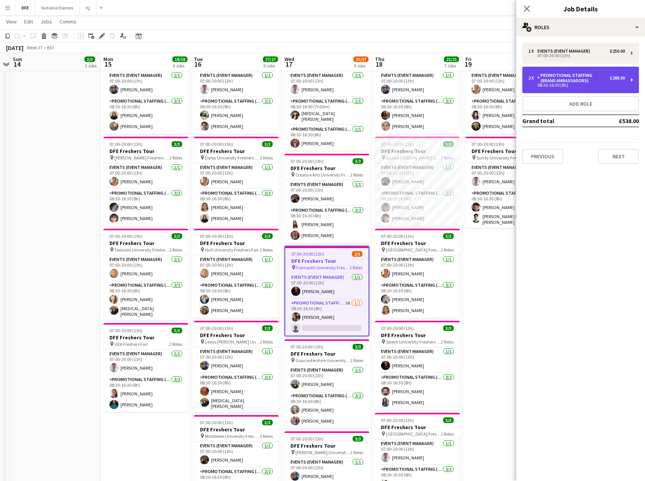
click at [563, 81] on div "Promotional Staffing (Brand Ambassadors)" at bounding box center [574, 78] width 72 height 11
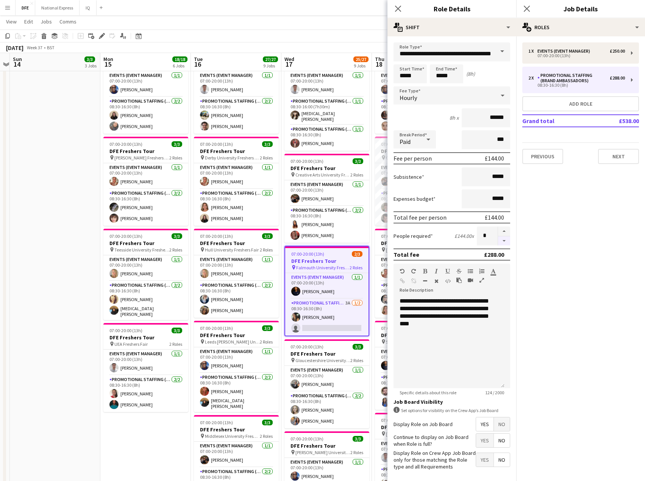
click at [498, 241] on button "button" at bounding box center [504, 240] width 12 height 9
type input "*"
click at [398, 11] on div "Close pop-in" at bounding box center [398, 8] width 21 height 17
click at [396, 11] on icon "Close pop-in" at bounding box center [397, 8] width 7 height 7
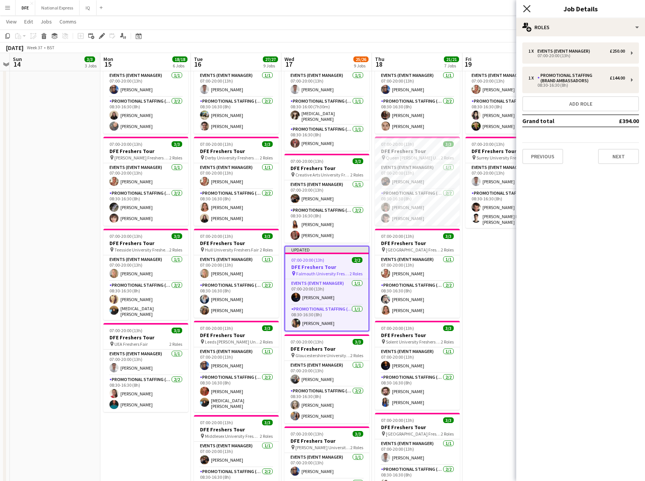
click at [527, 11] on icon "Close pop-in" at bounding box center [526, 8] width 7 height 7
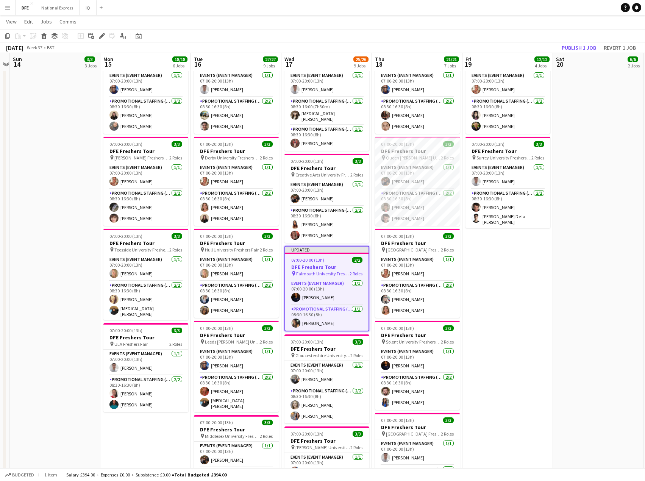
click at [605, 101] on app-date-cell "07:00-20:00 (13h) 3/3 DFE Freshers Tour pin Freshers Festival London 2 Roles Ev…" at bounding box center [598, 290] width 91 height 864
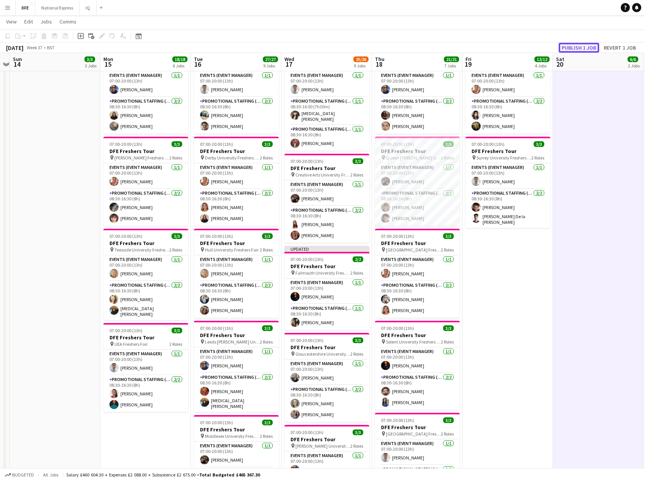
click at [581, 47] on button "Publish 1 job" at bounding box center [579, 48] width 41 height 10
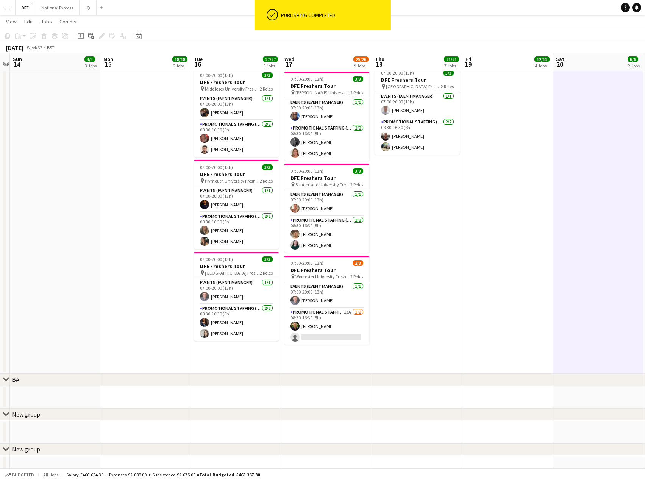
scroll to position [585, 0]
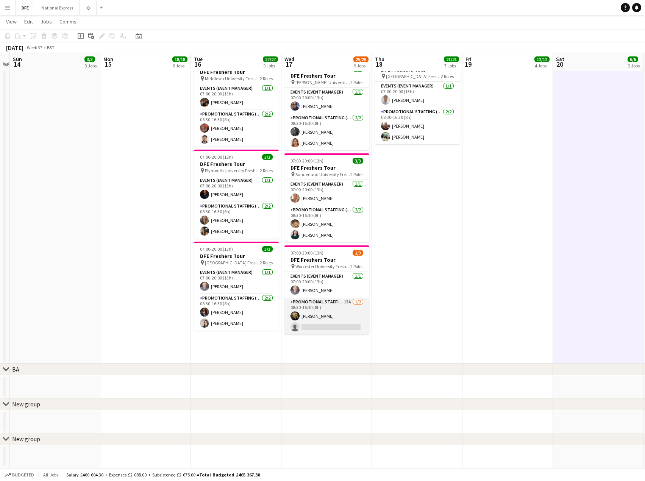
click at [331, 316] on app-card-role "Promotional Staffing (Brand Ambassadors) 13A [DATE] 08:30-16:30 (8h) [PERSON_NA…" at bounding box center [326, 316] width 85 height 37
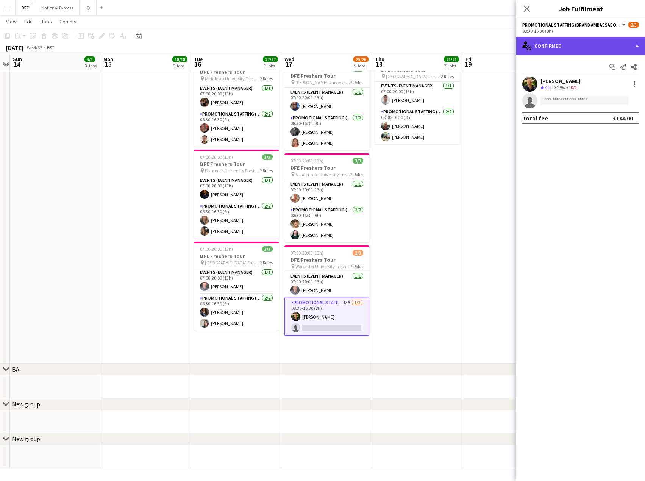
click at [565, 45] on div "single-neutral-actions-check-2 Confirmed" at bounding box center [580, 46] width 129 height 18
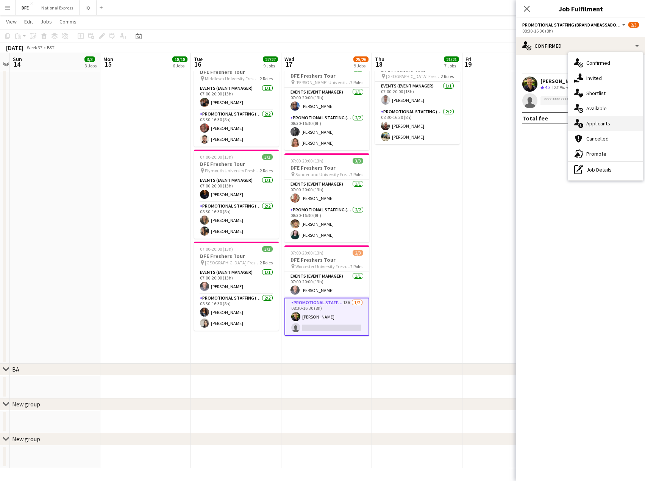
click at [609, 121] on div "single-neutral-actions-information Applicants" at bounding box center [605, 123] width 75 height 15
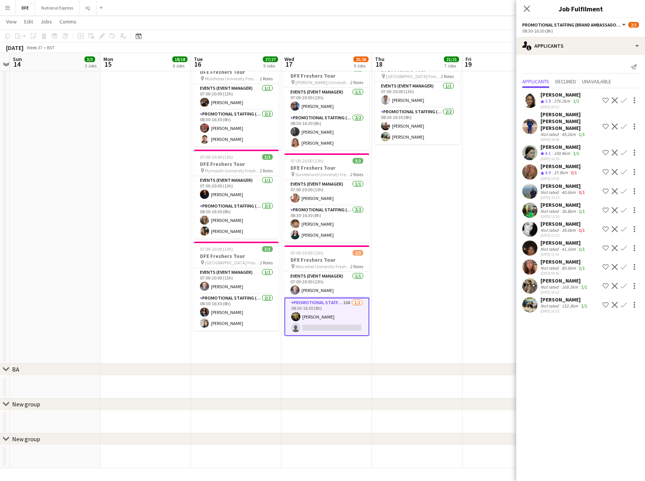
drag, startPoint x: 528, startPoint y: 8, endPoint x: 531, endPoint y: 12, distance: 5.2
click at [530, 9] on icon "Close pop-in" at bounding box center [527, 9] width 6 height 6
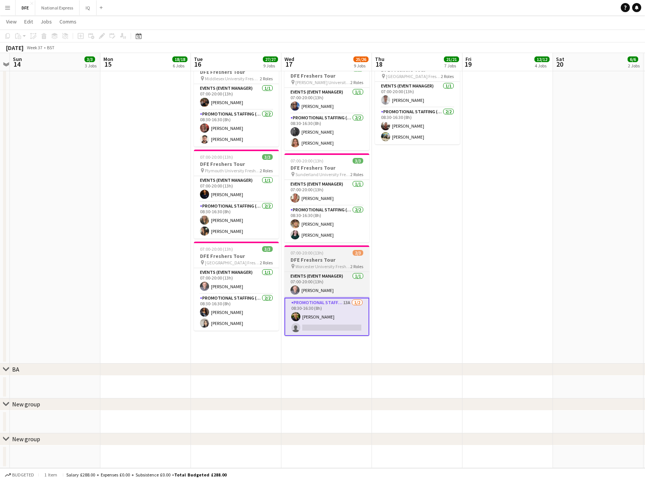
click at [315, 257] on h3 "DFE Freshers Tour" at bounding box center [326, 259] width 85 height 7
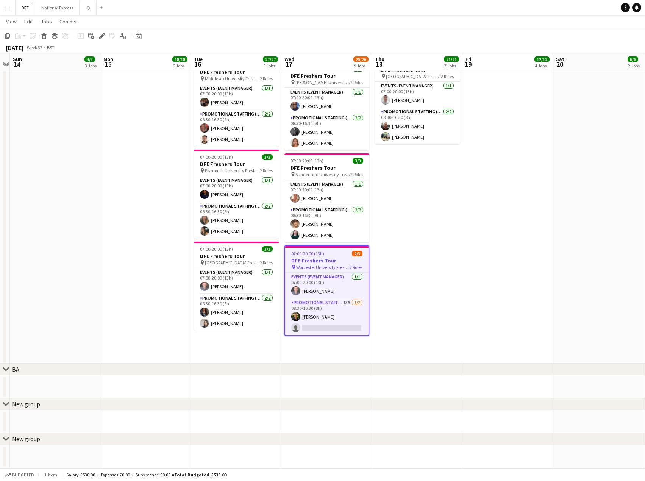
click at [102, 36] on icon at bounding box center [102, 36] width 4 height 4
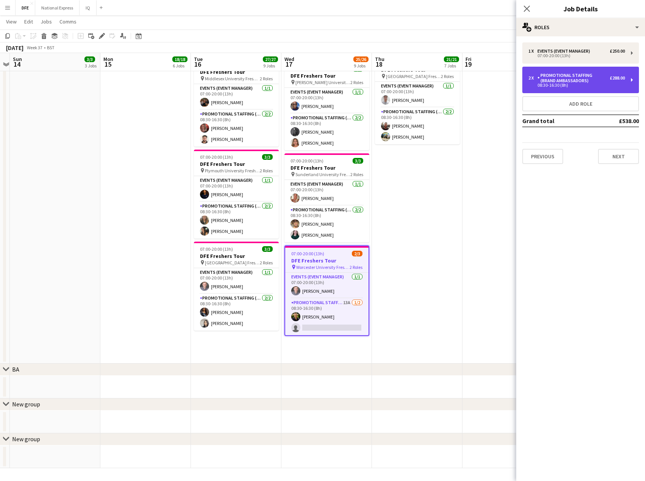
click at [592, 88] on div "2 x Promotional Staffing (Brand Ambassadors) £288.00 08:30-16:30 (8h)" at bounding box center [580, 80] width 117 height 27
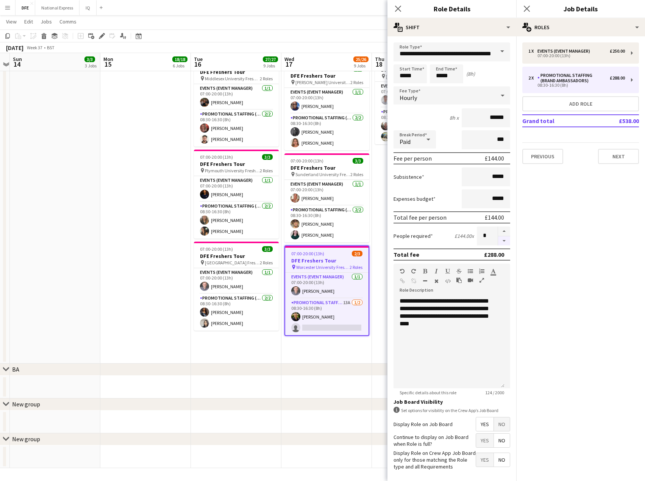
click at [499, 240] on button "button" at bounding box center [504, 240] width 12 height 9
type input "*"
drag, startPoint x: 394, startPoint y: 7, endPoint x: 417, endPoint y: 15, distance: 25.3
click at [397, 9] on app-icon "Close pop-in" at bounding box center [398, 8] width 9 height 9
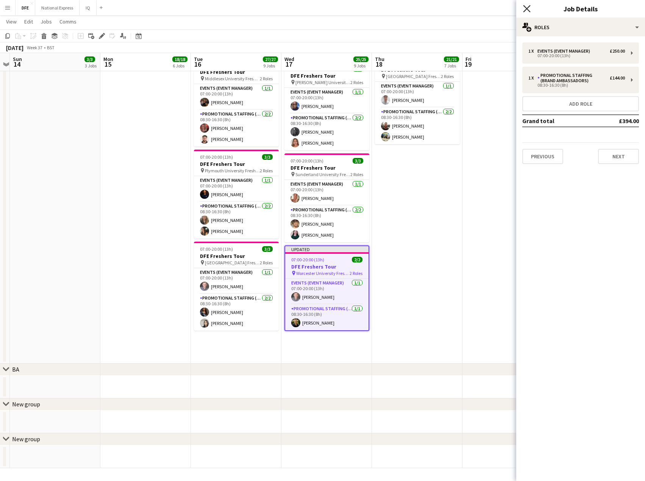
drag, startPoint x: 528, startPoint y: 9, endPoint x: 508, endPoint y: 59, distance: 54.0
click at [527, 8] on icon "Close pop-in" at bounding box center [527, 9] width 6 height 6
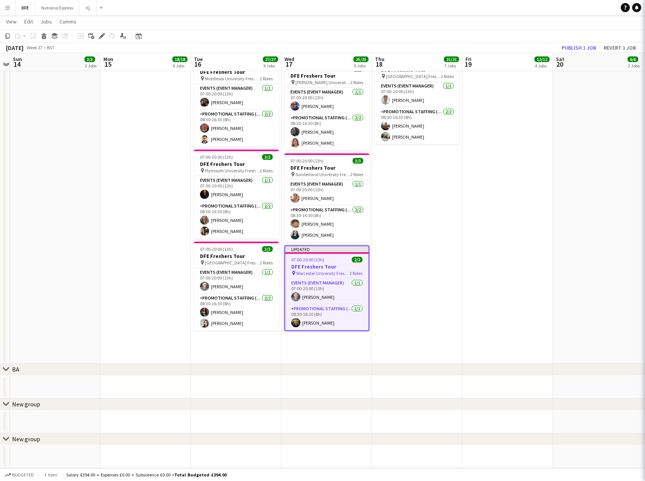
drag, startPoint x: 507, startPoint y: 90, endPoint x: 529, endPoint y: 86, distance: 22.7
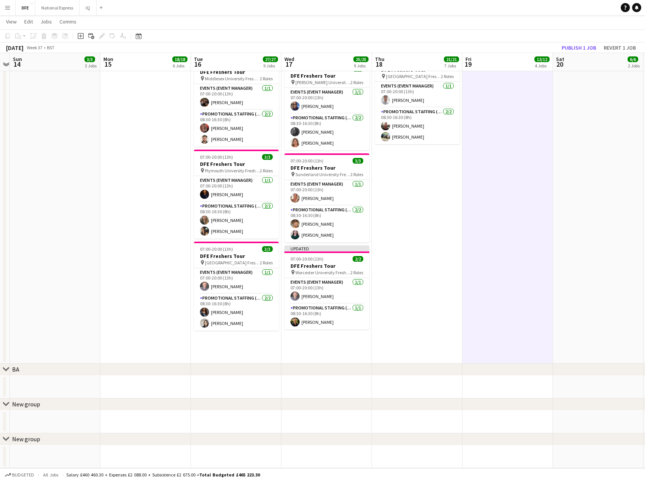
scroll to position [0, 170]
click at [574, 45] on button "Publish 1 job" at bounding box center [579, 48] width 41 height 10
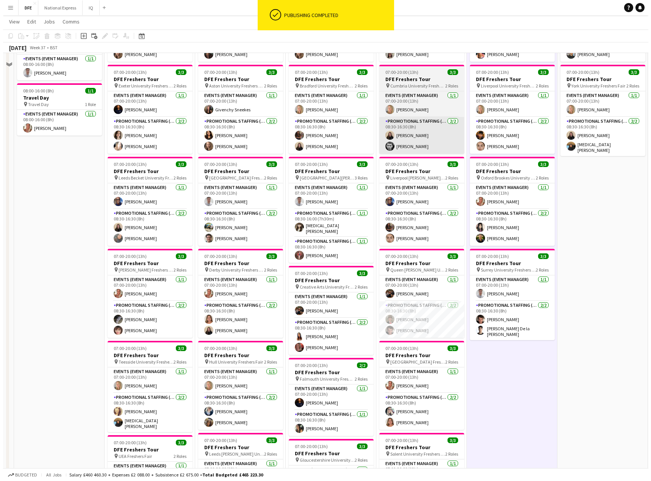
scroll to position [0, 0]
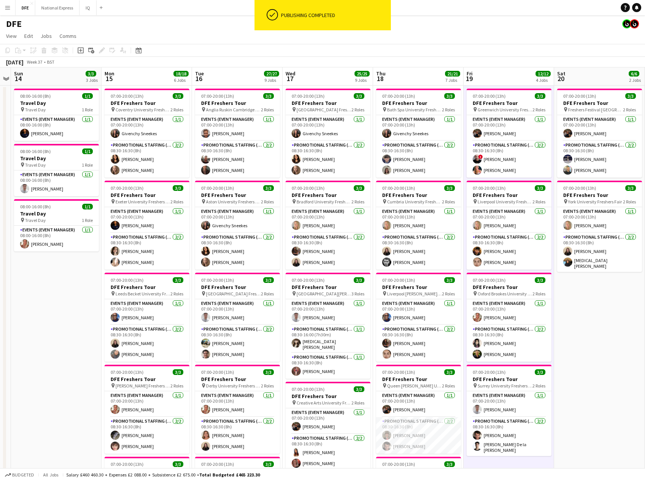
click at [10, 6] on app-icon "Menu" at bounding box center [8, 8] width 6 height 6
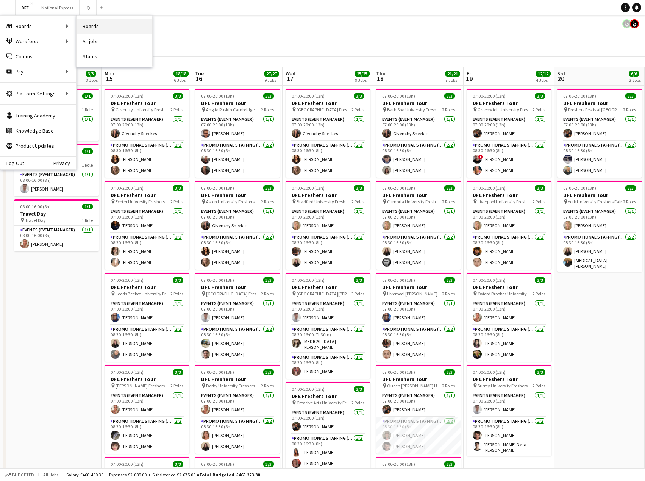
click at [98, 27] on link "Boards" at bounding box center [115, 26] width 76 height 15
